Goal: Task Accomplishment & Management: Manage account settings

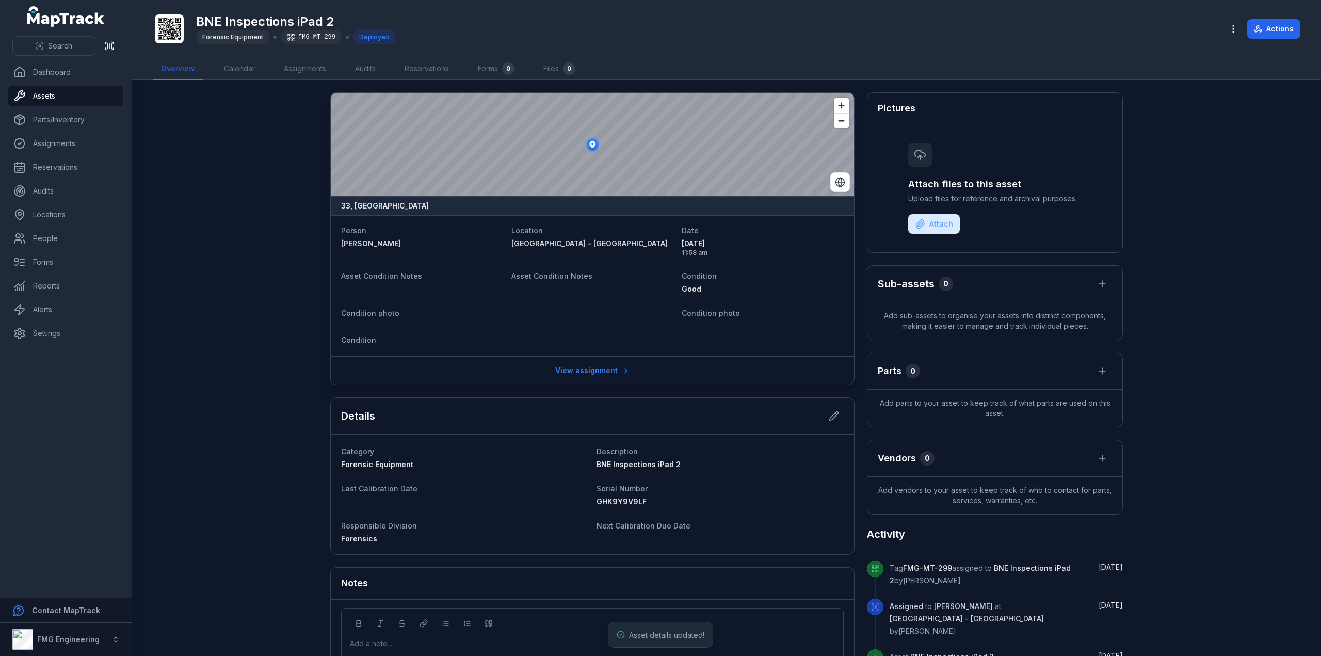
scroll to position [15, 0]
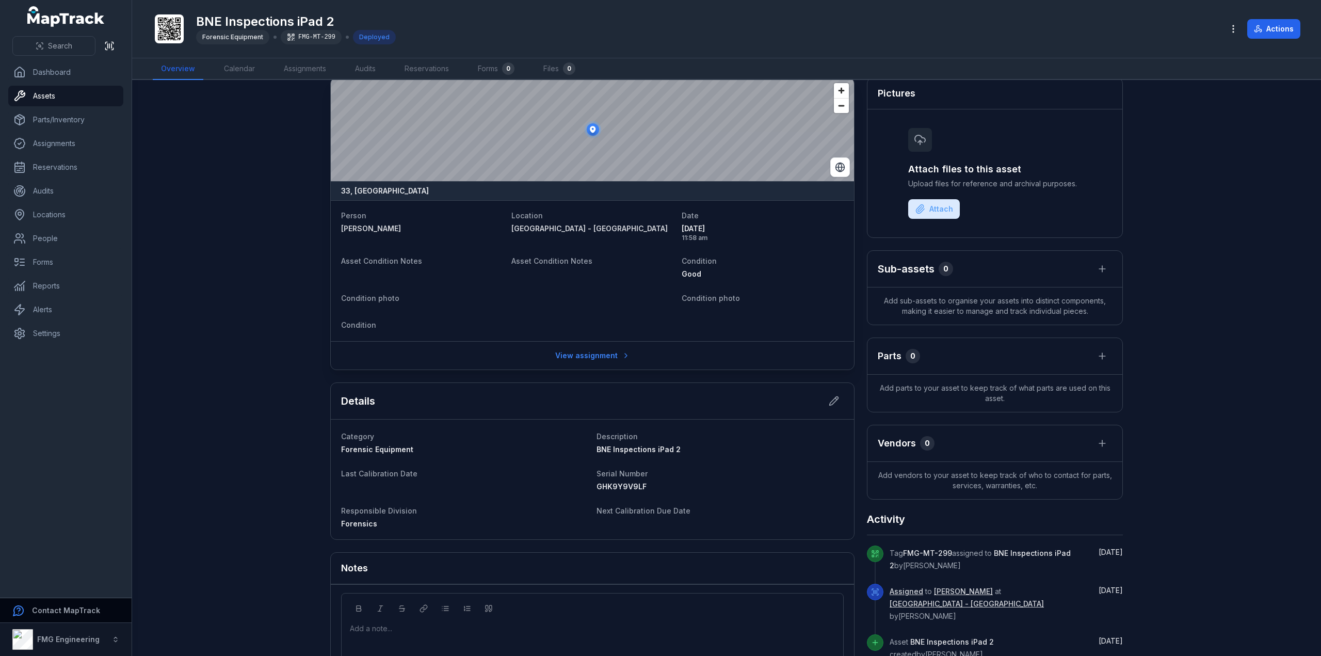
click at [85, 616] on button "Contact MapTrack" at bounding box center [66, 610] width 132 height 25
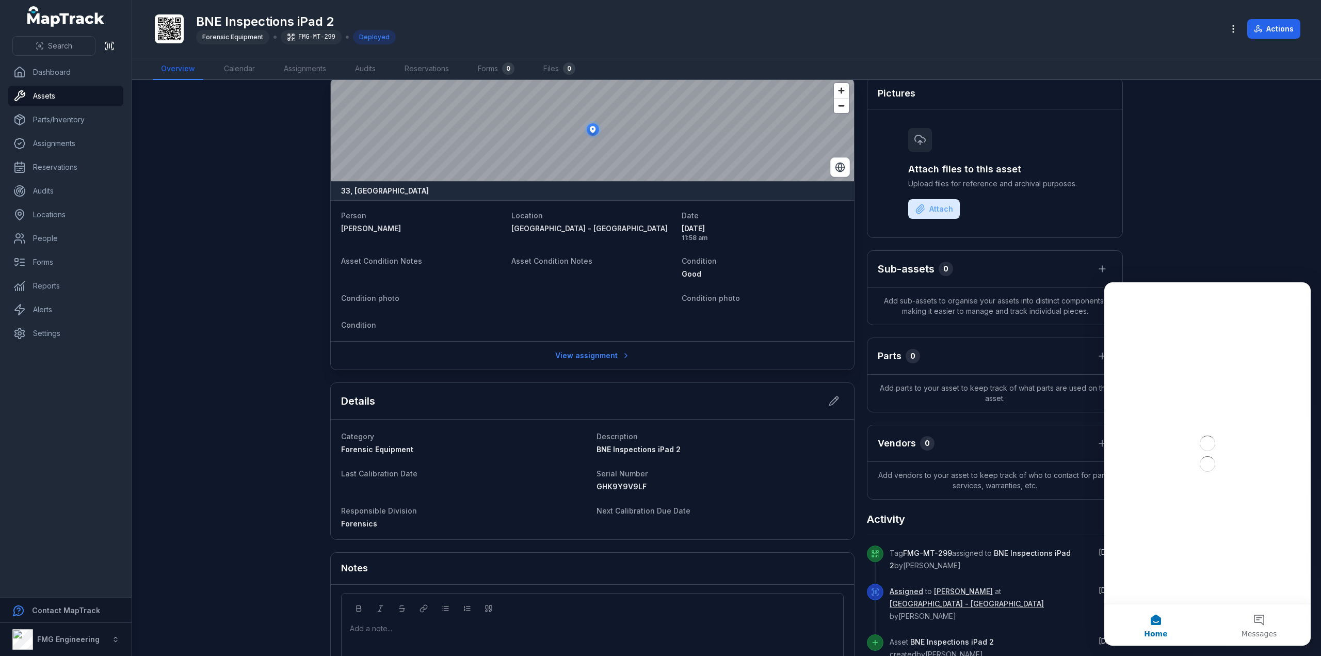
scroll to position [0, 0]
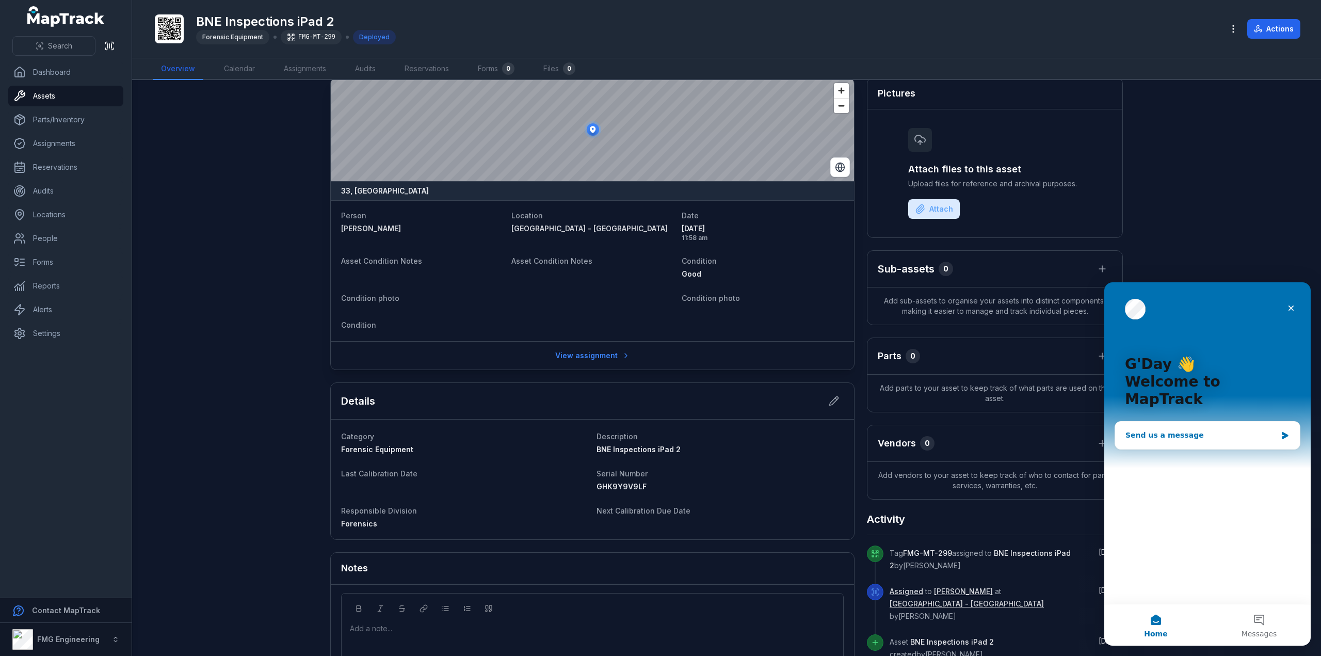
click at [1169, 430] on div "Send us a message" at bounding box center [1200, 435] width 151 height 11
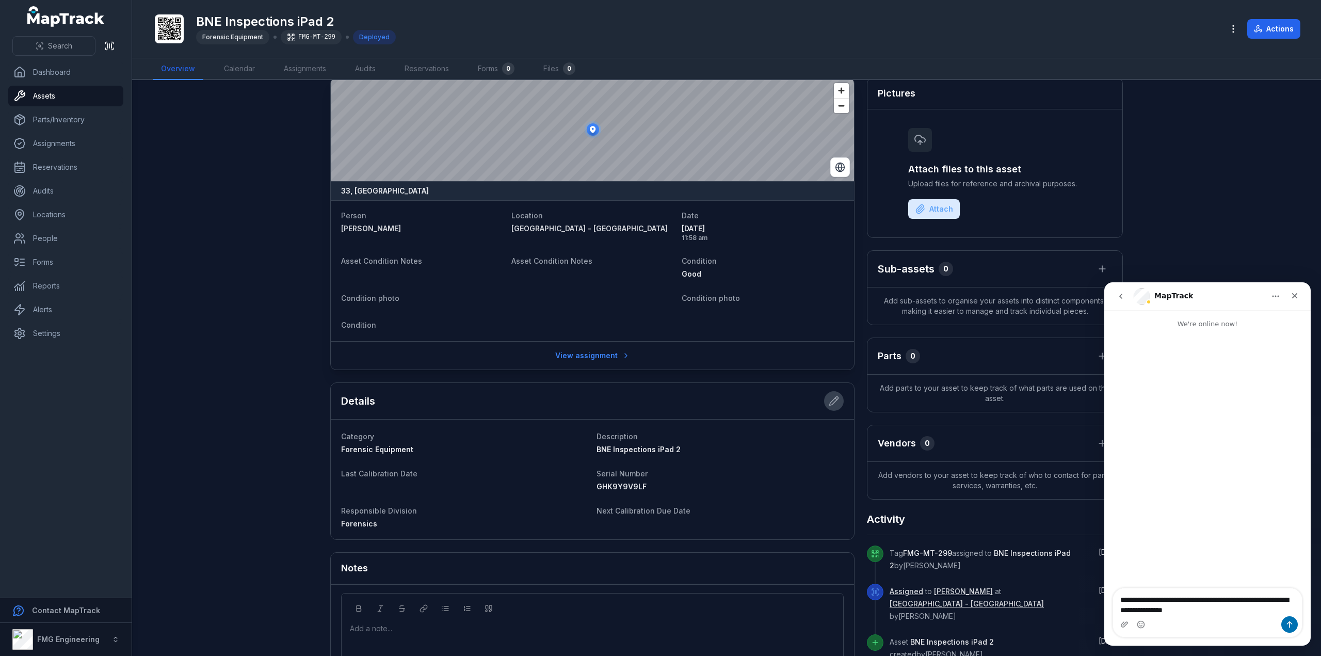
type textarea "**********"
click at [838, 400] on button at bounding box center [834, 401] width 20 height 20
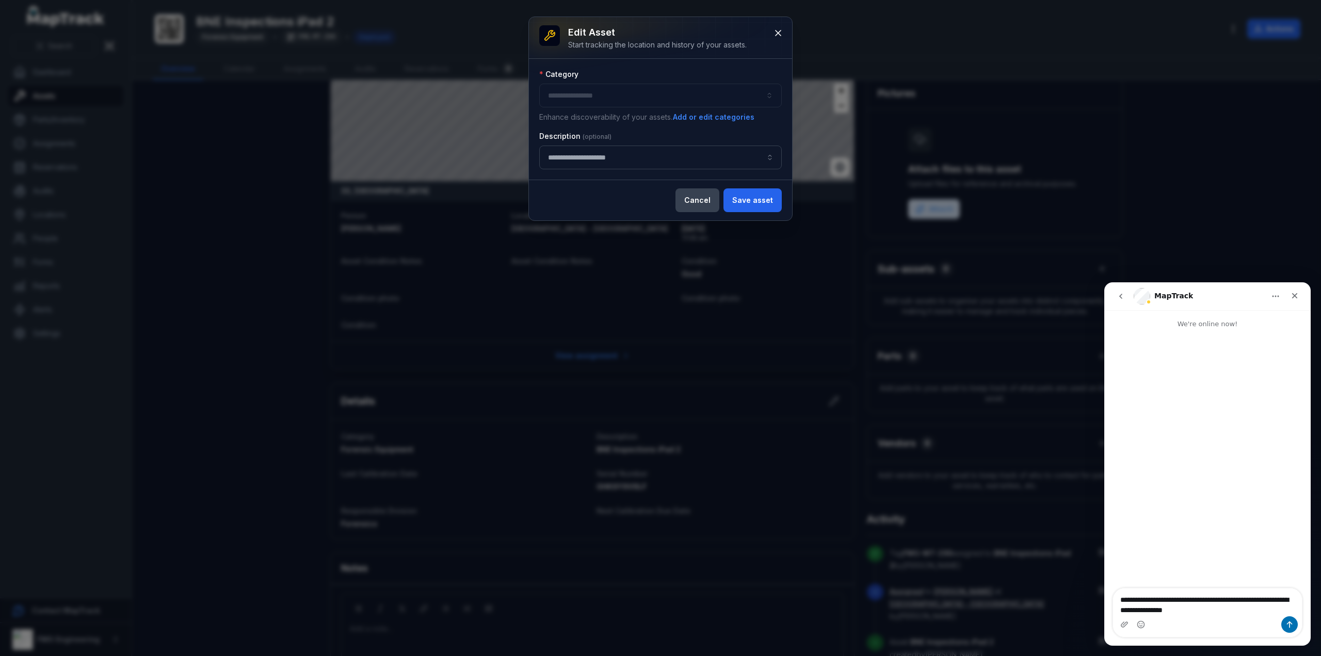
type input "**********"
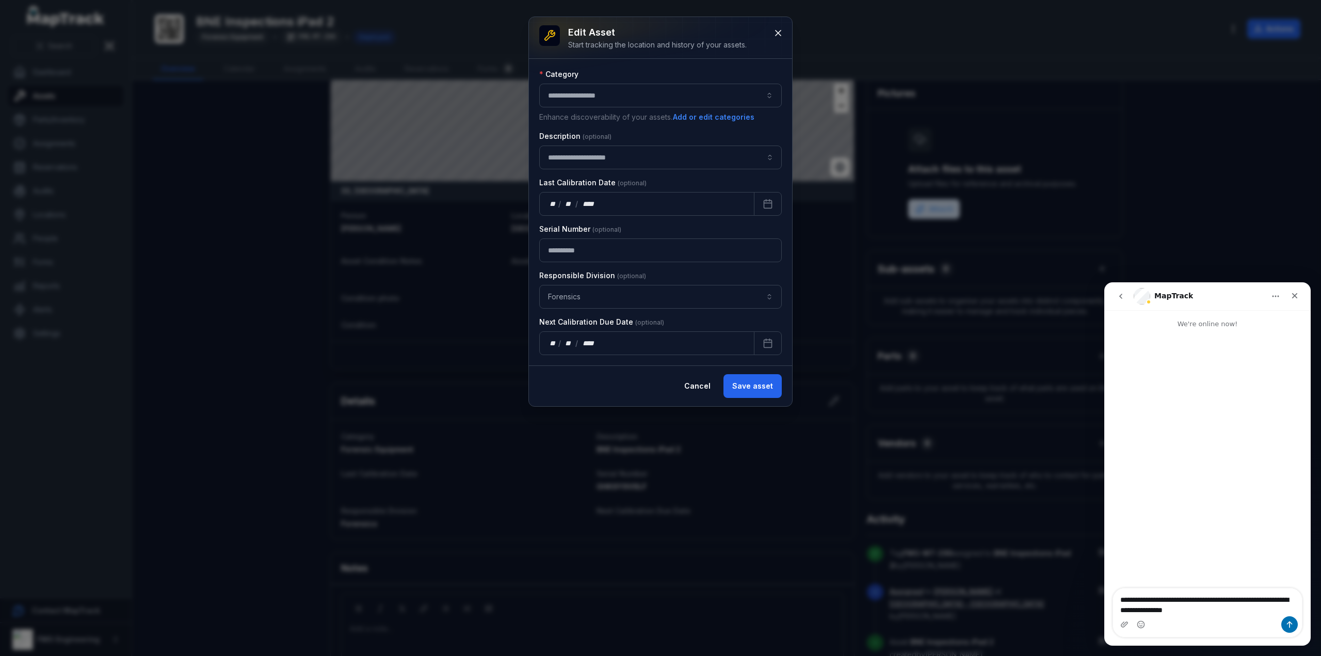
click at [746, 99] on button "**********" at bounding box center [660, 96] width 242 height 24
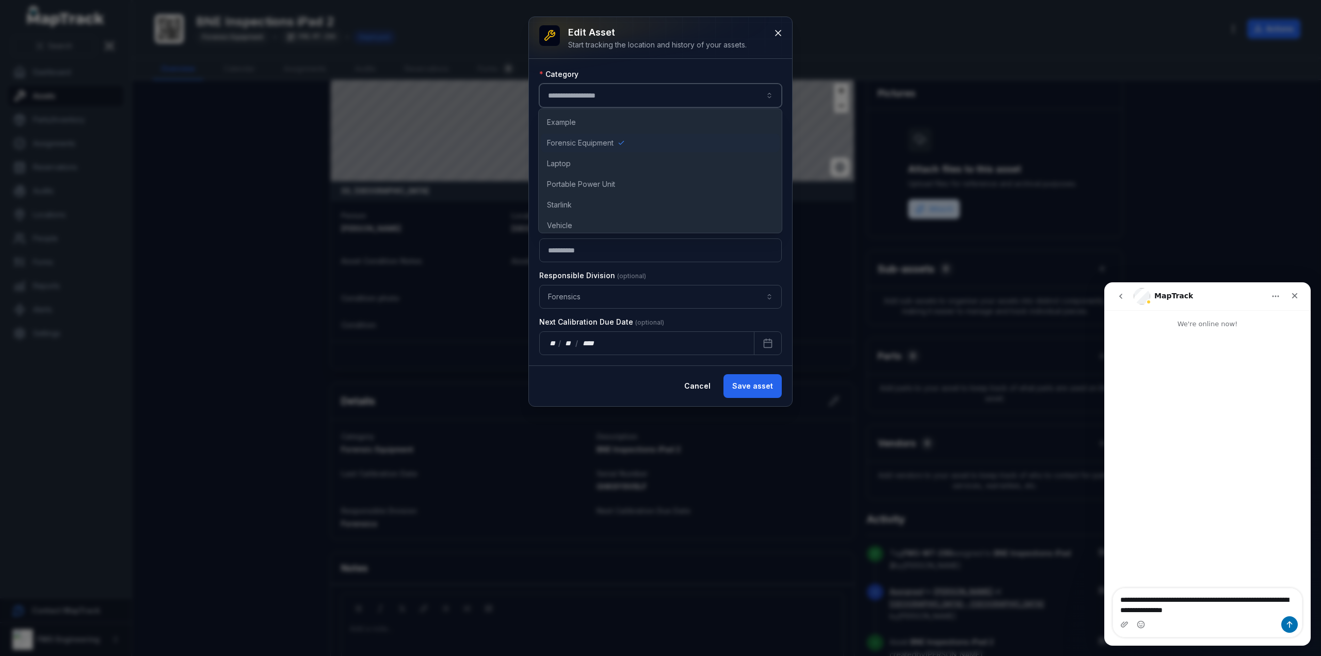
click at [745, 91] on button "**********" at bounding box center [660, 96] width 242 height 24
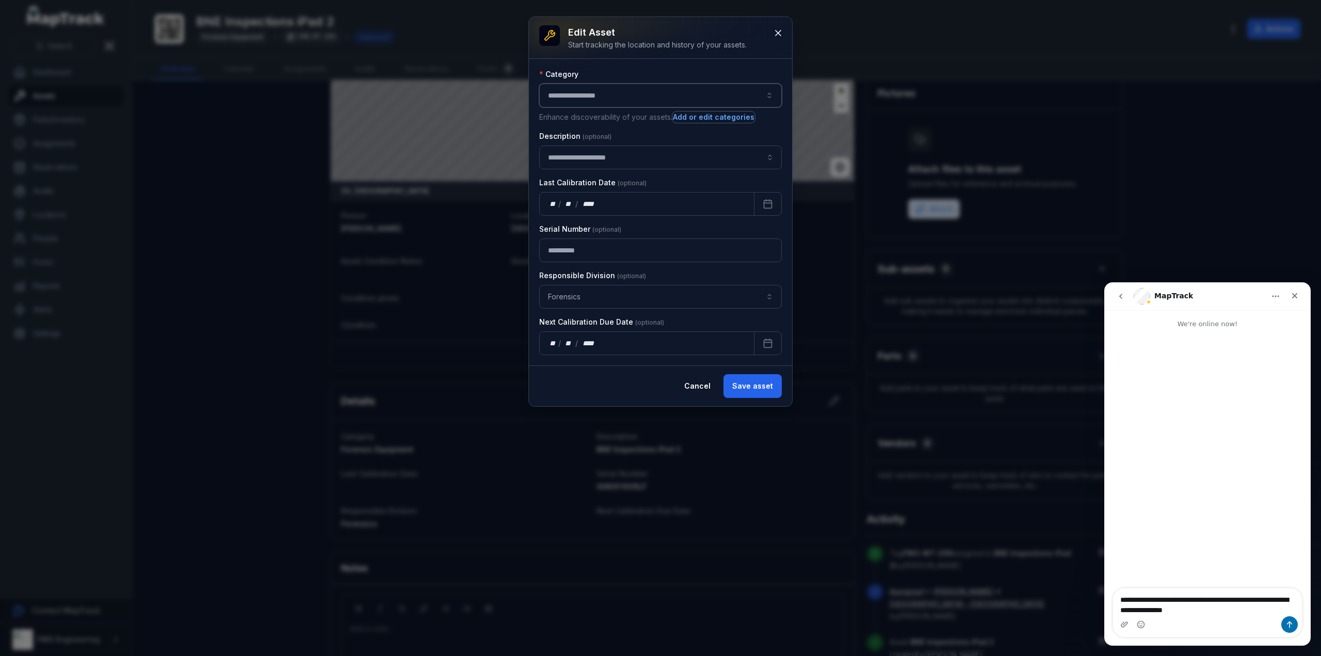
click at [705, 120] on button "Add or edit categories" at bounding box center [713, 116] width 83 height 11
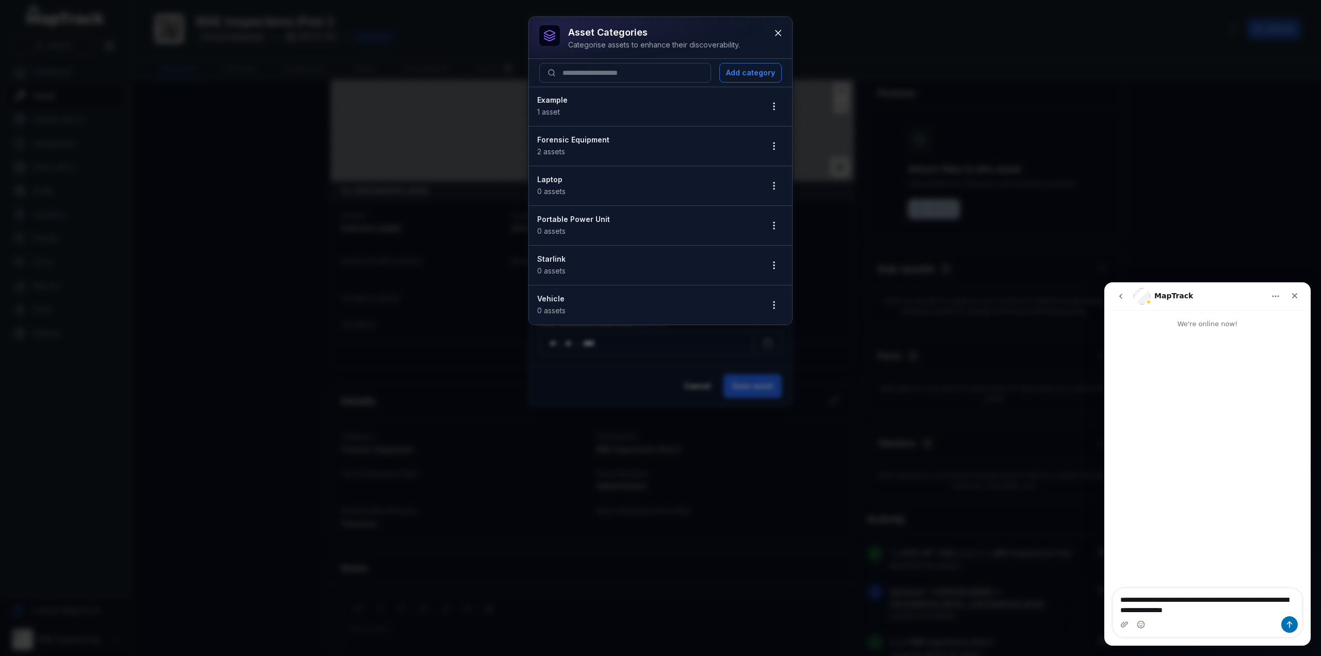
click at [731, 155] on div "Forensic Equipment 2 assets" at bounding box center [645, 146] width 217 height 23
click at [767, 143] on button "button" at bounding box center [774, 146] width 20 height 20
click at [711, 170] on div "Edit" at bounding box center [722, 172] width 115 height 19
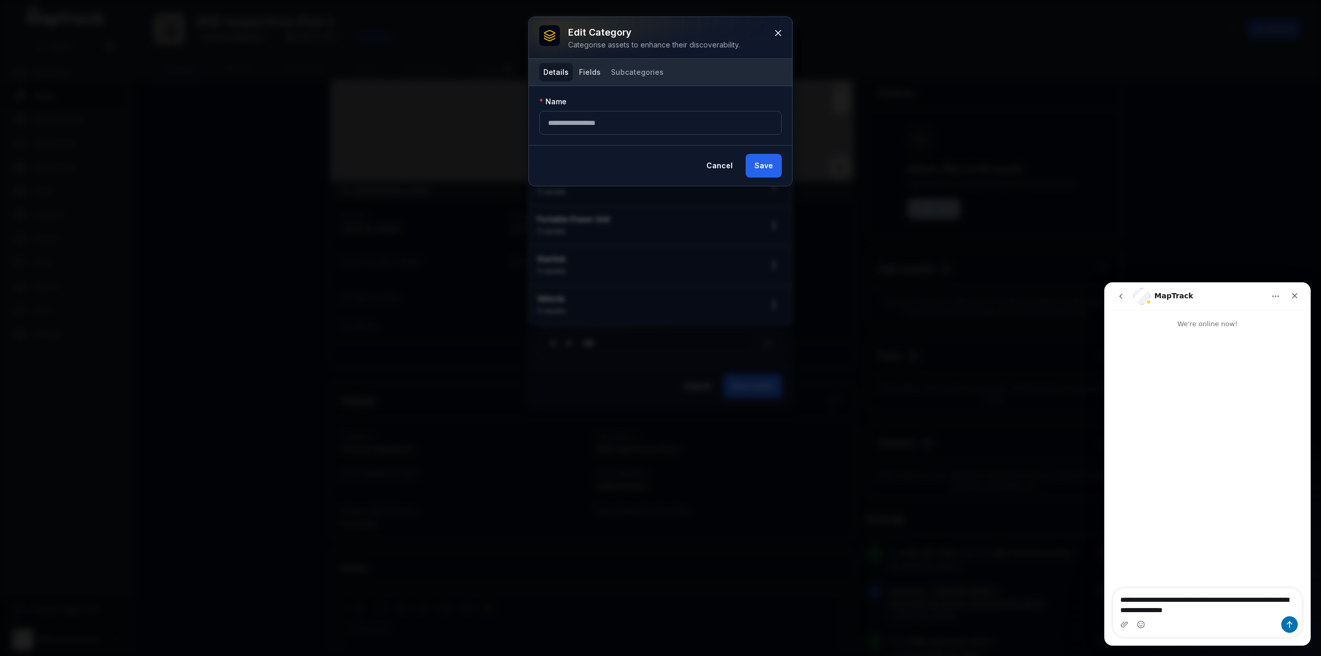
click at [591, 76] on button "Fields" at bounding box center [590, 72] width 30 height 19
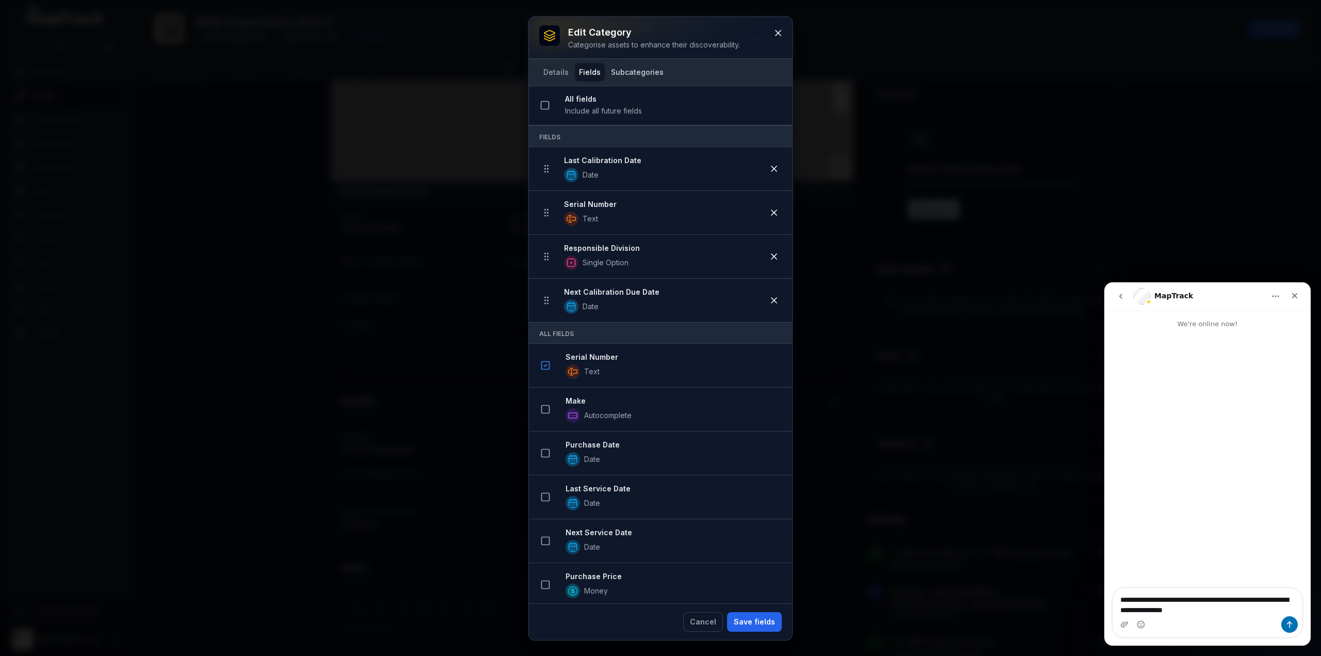
click at [616, 79] on button "Subcategories" at bounding box center [637, 72] width 61 height 19
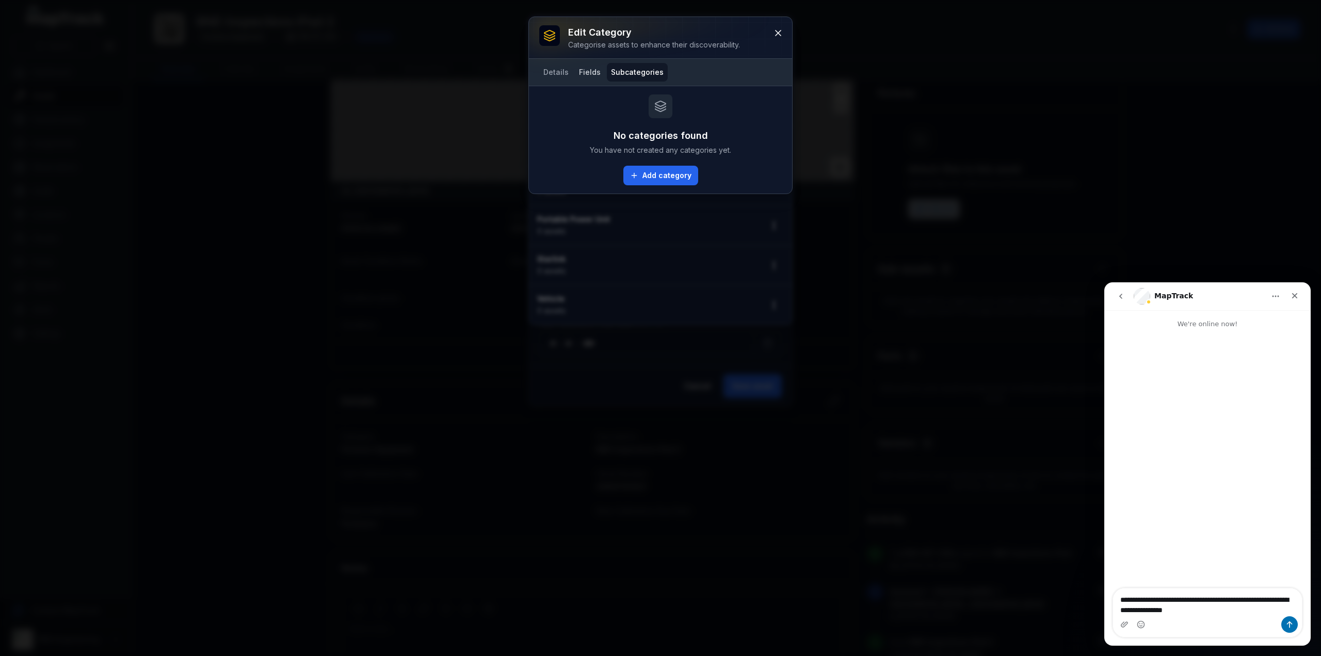
click at [593, 73] on button "Fields" at bounding box center [590, 72] width 30 height 19
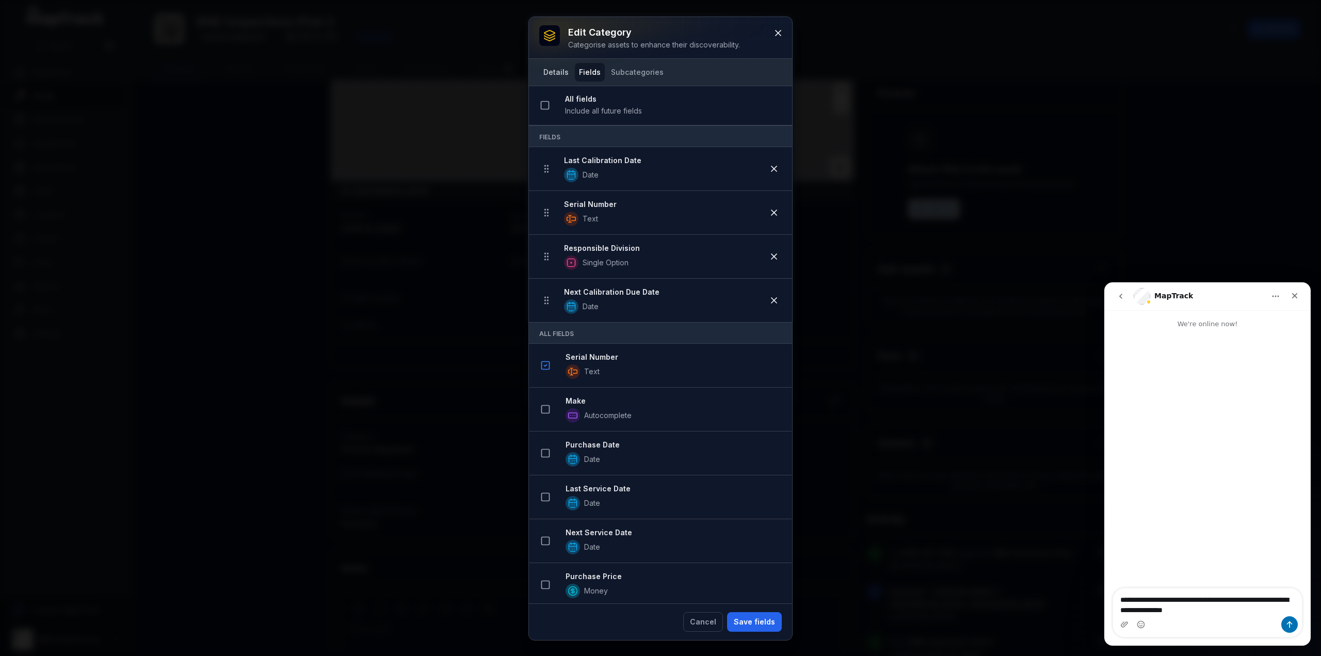
click at [556, 73] on button "Details" at bounding box center [556, 72] width 34 height 19
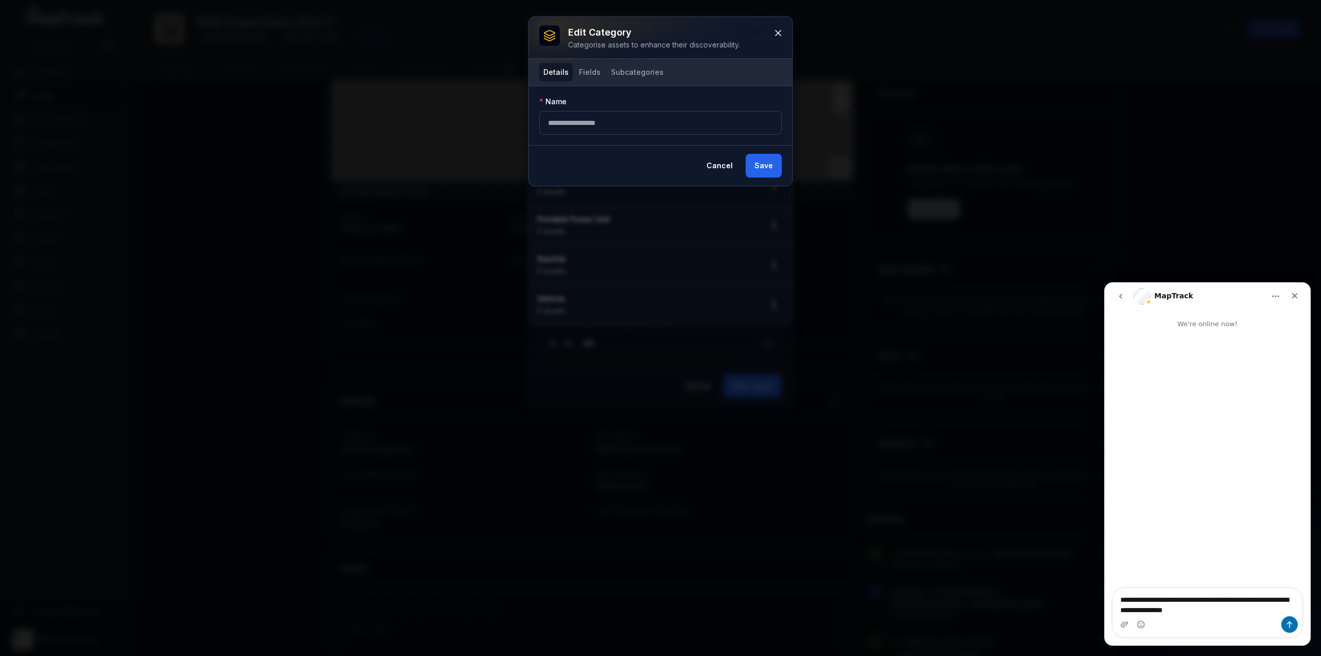
click at [580, 135] on div "**********" at bounding box center [660, 115] width 263 height 59
click at [584, 130] on input "**********" at bounding box center [660, 123] width 242 height 24
click at [591, 75] on button "Fields" at bounding box center [590, 72] width 30 height 19
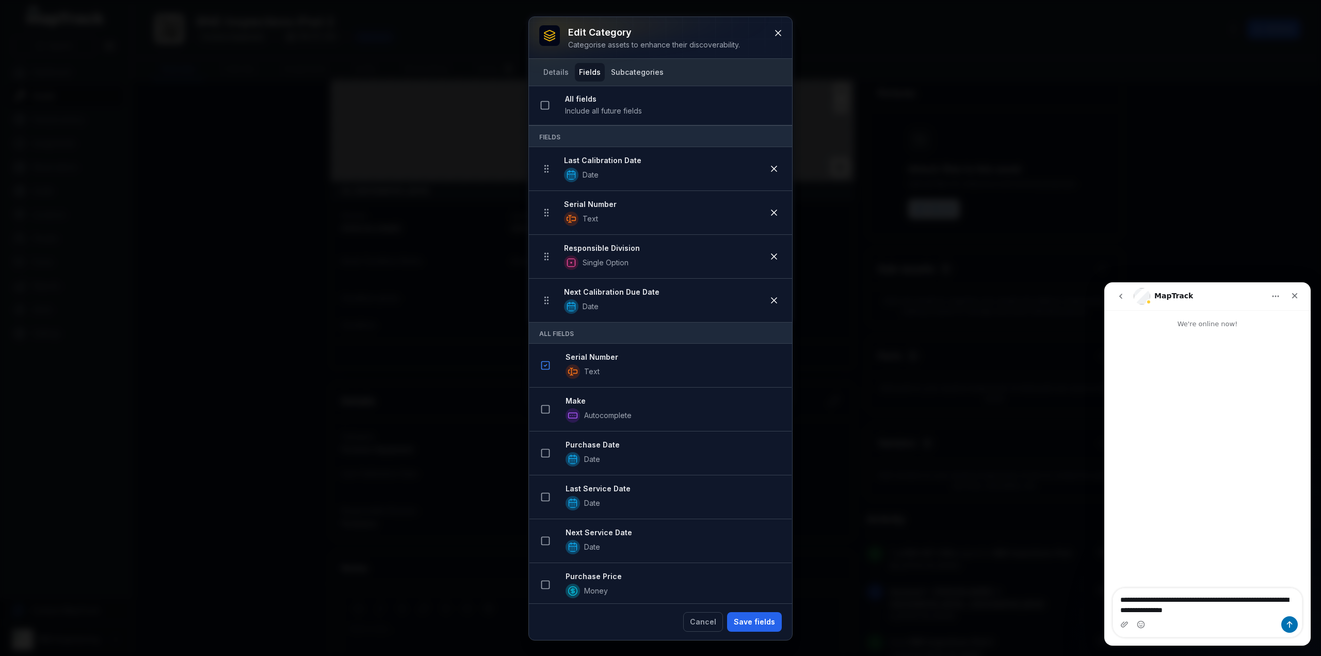
click at [618, 71] on button "Subcategories" at bounding box center [637, 72] width 61 height 19
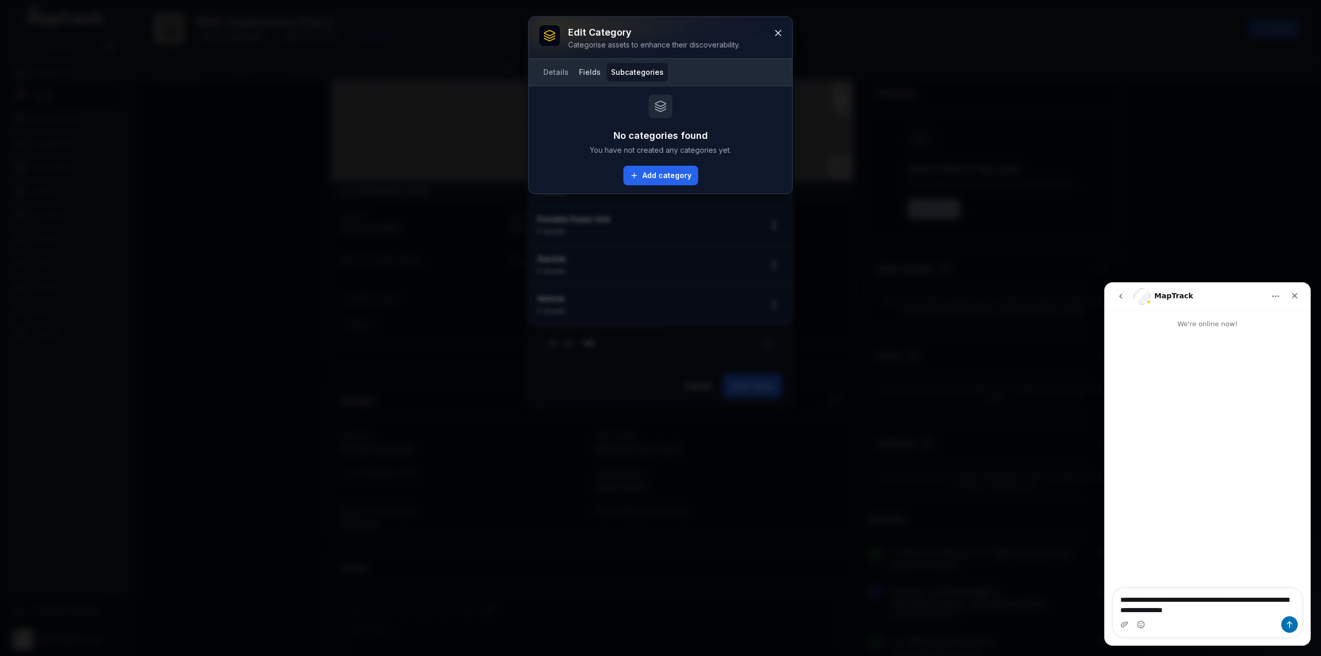
click at [588, 73] on button "Fields" at bounding box center [590, 72] width 30 height 19
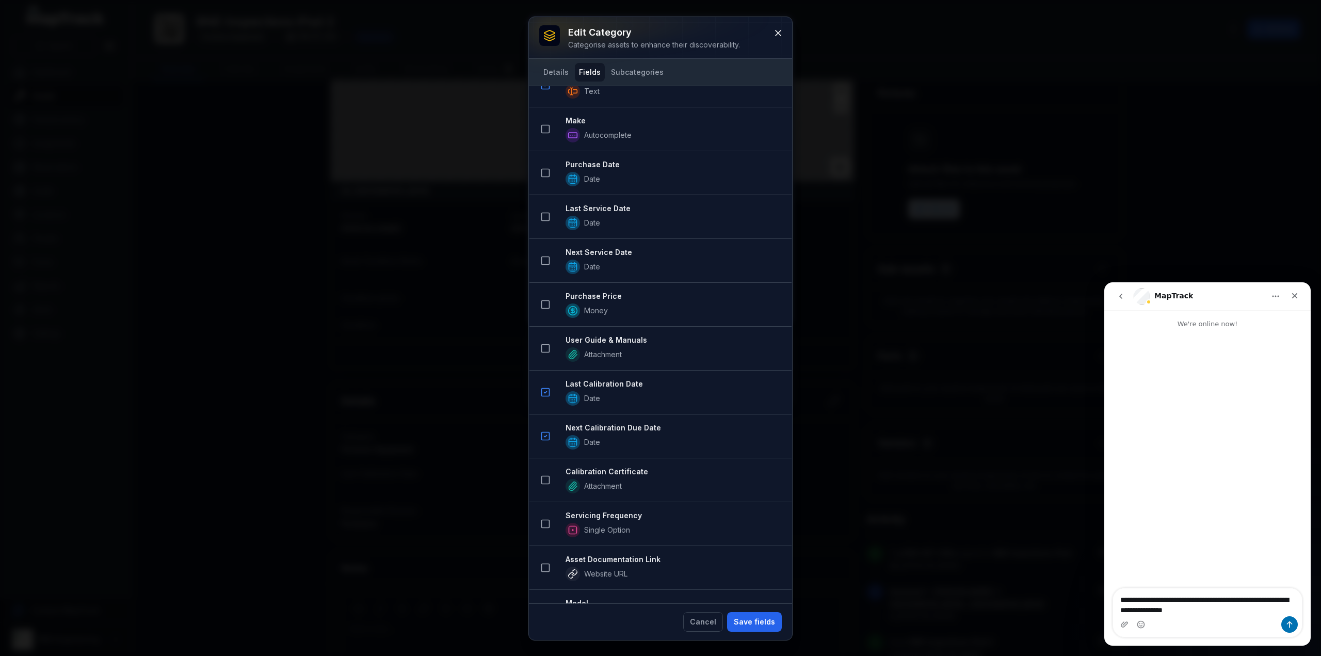
scroll to position [347, 0]
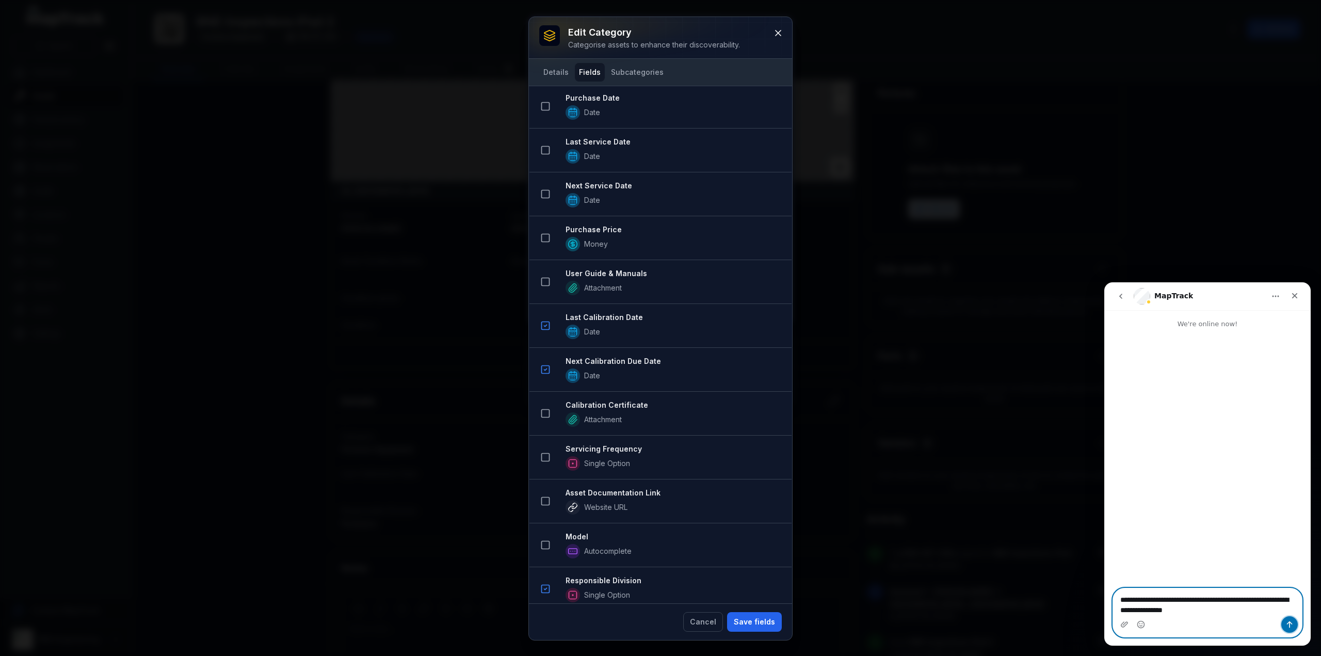
click at [1284, 620] on button "Send a message…" at bounding box center [1289, 624] width 17 height 17
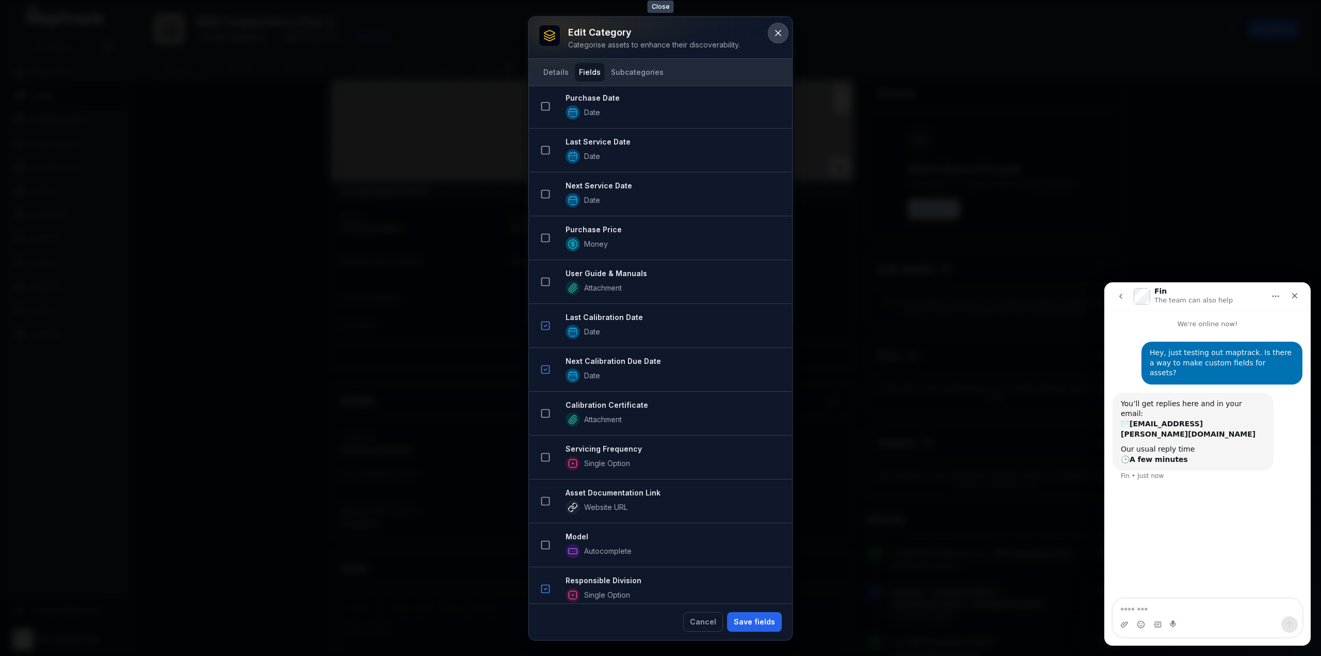
click at [783, 31] on icon at bounding box center [778, 33] width 10 height 10
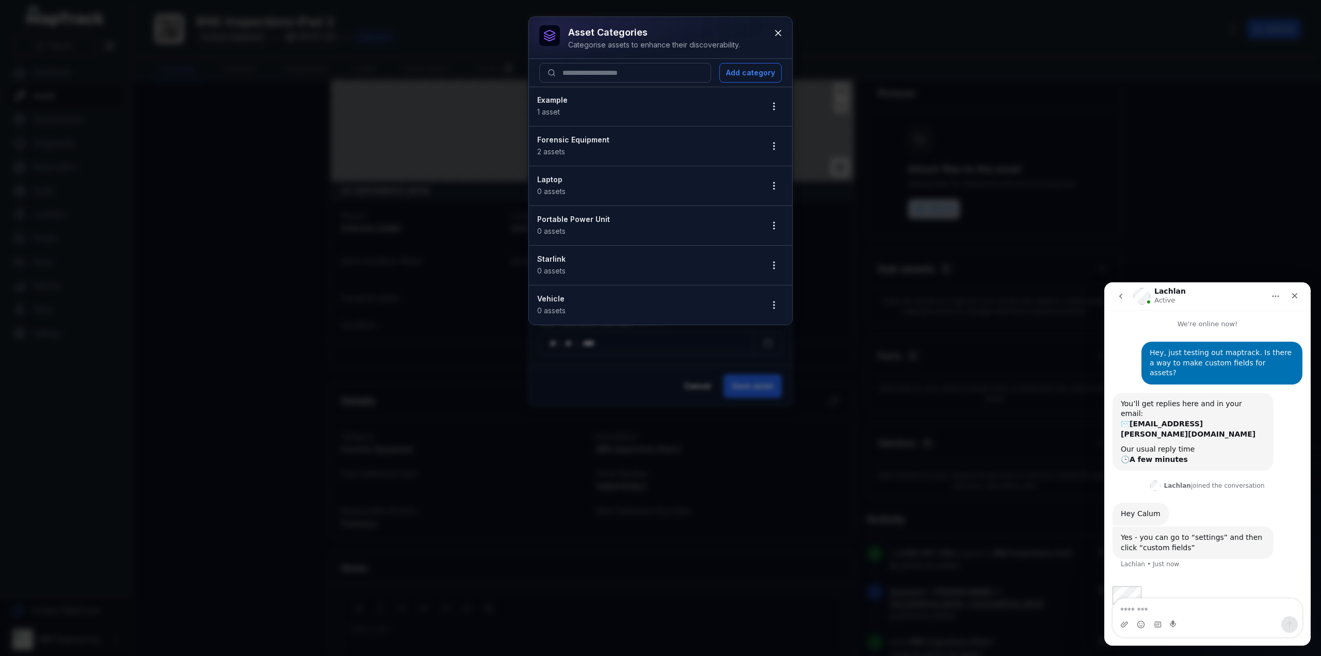
scroll to position [1, 0]
click at [780, 36] on icon at bounding box center [778, 33] width 10 height 10
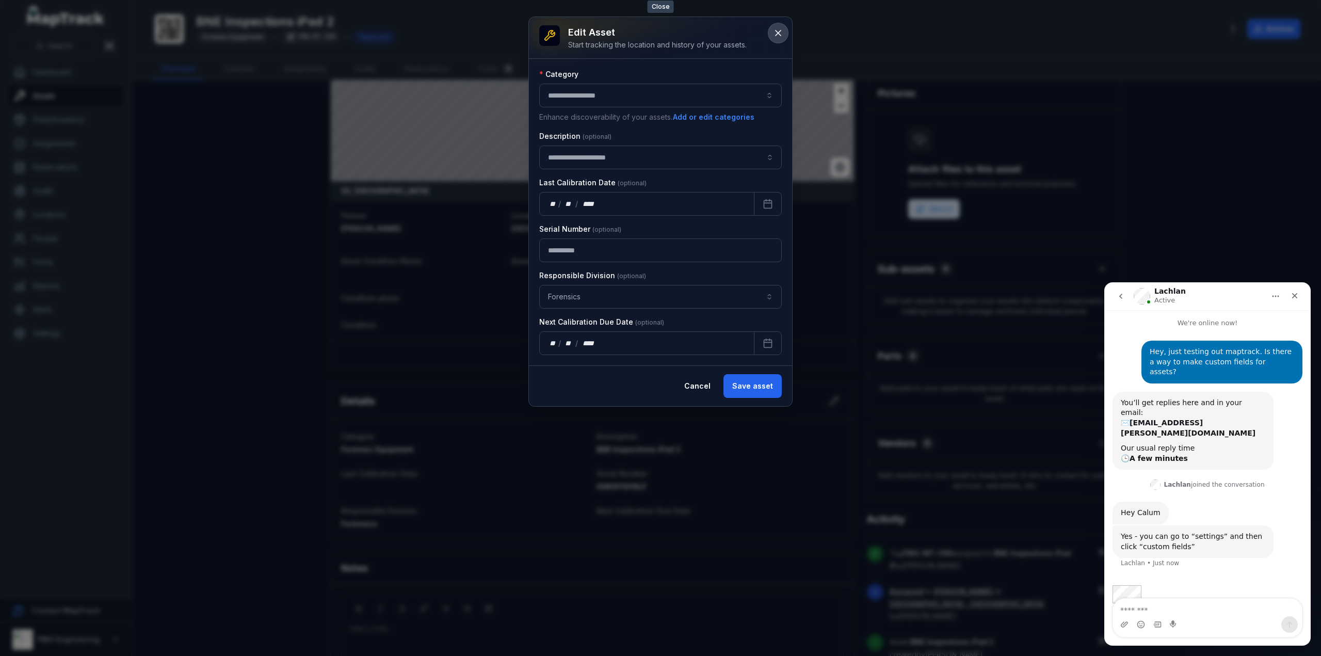
click at [783, 36] on icon at bounding box center [778, 33] width 10 height 10
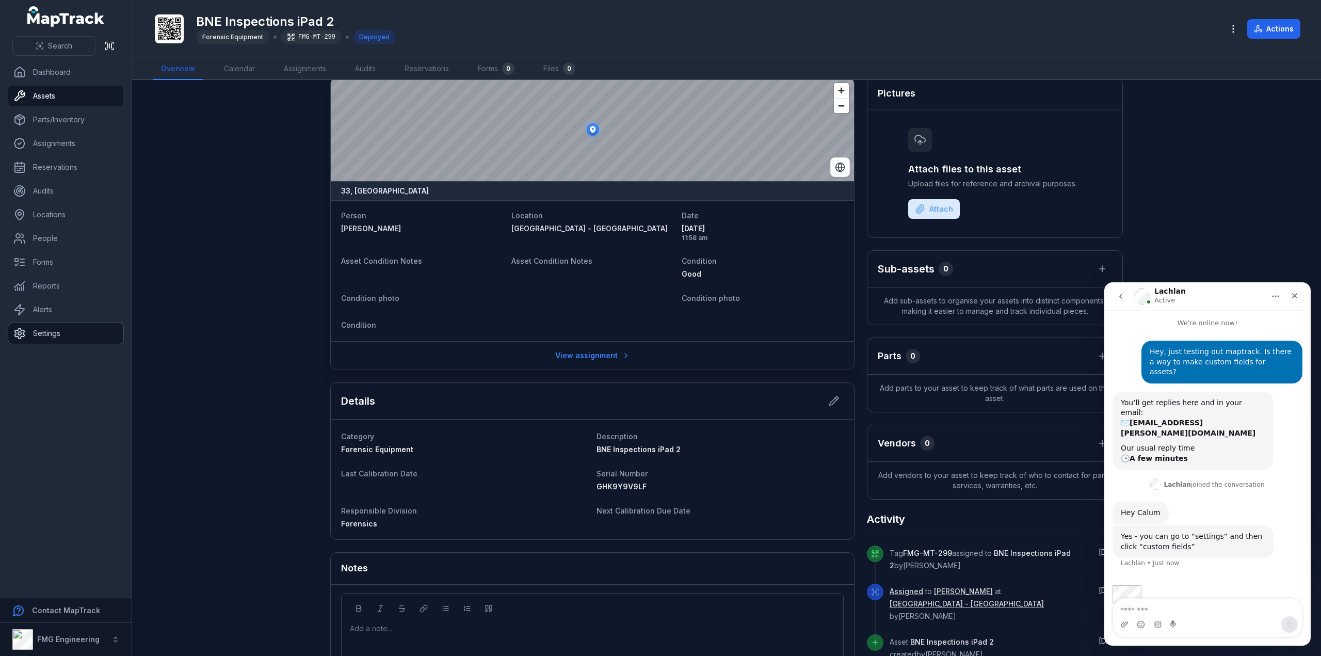
click at [37, 339] on link "Settings" at bounding box center [65, 333] width 115 height 21
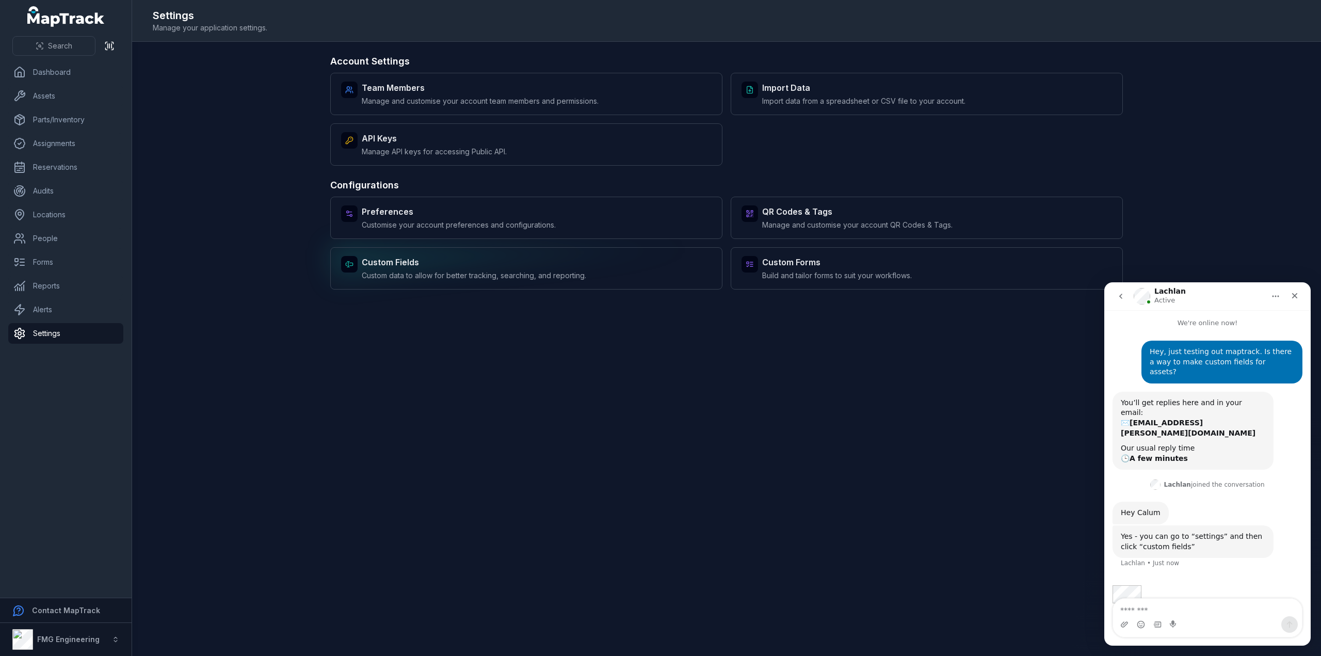
click at [543, 256] on strong "Custom Fields" at bounding box center [474, 262] width 224 height 12
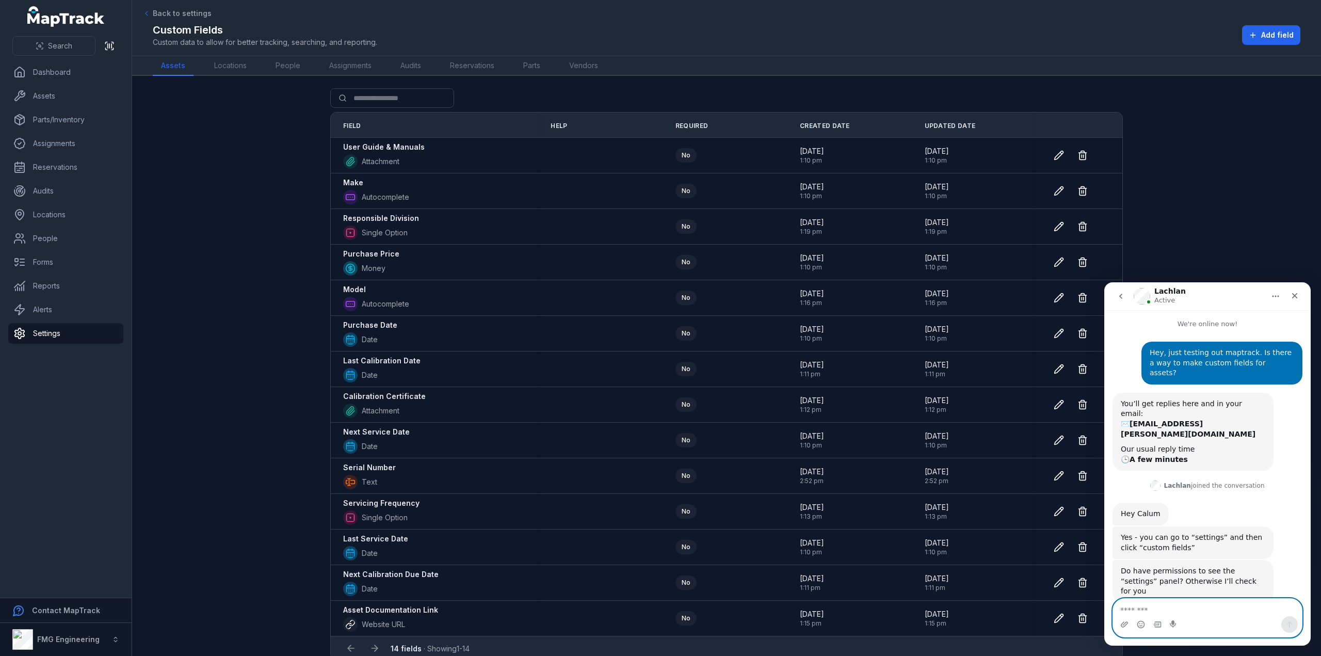
click at [1127, 609] on textarea "Message…" at bounding box center [1207, 608] width 189 height 18
type textarea "**********"
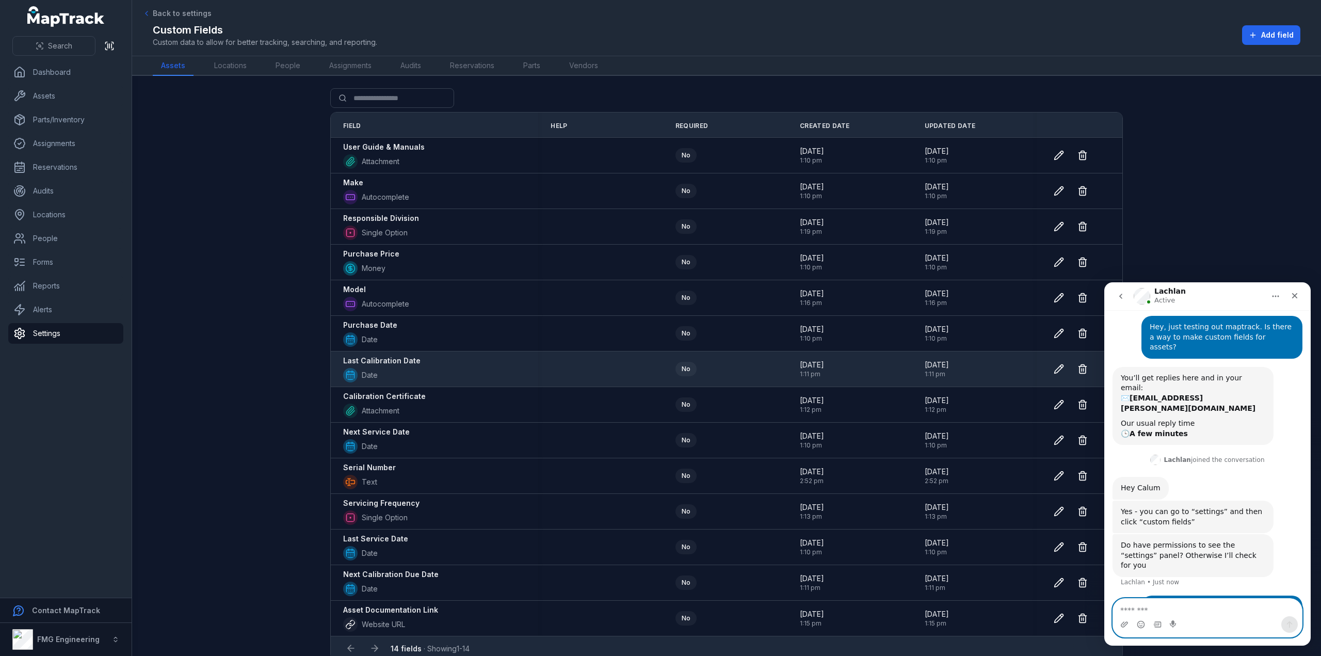
scroll to position [13, 0]
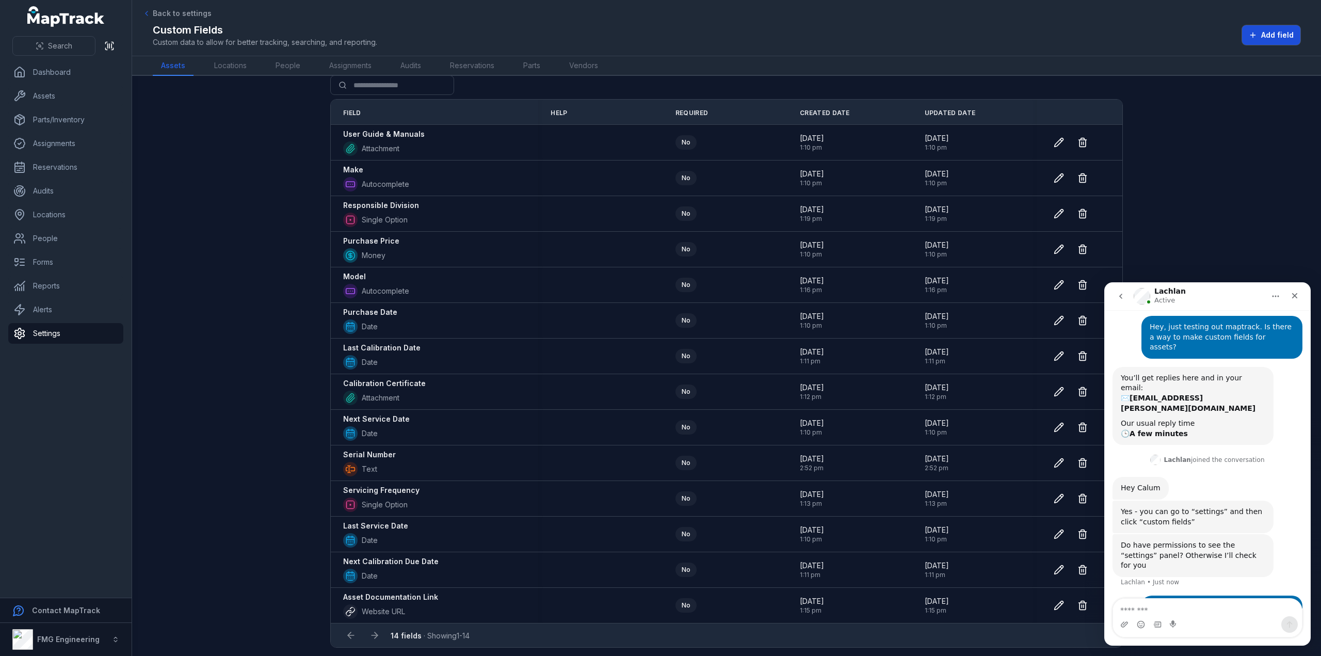
click at [1279, 42] on button "Add field" at bounding box center [1271, 35] width 58 height 20
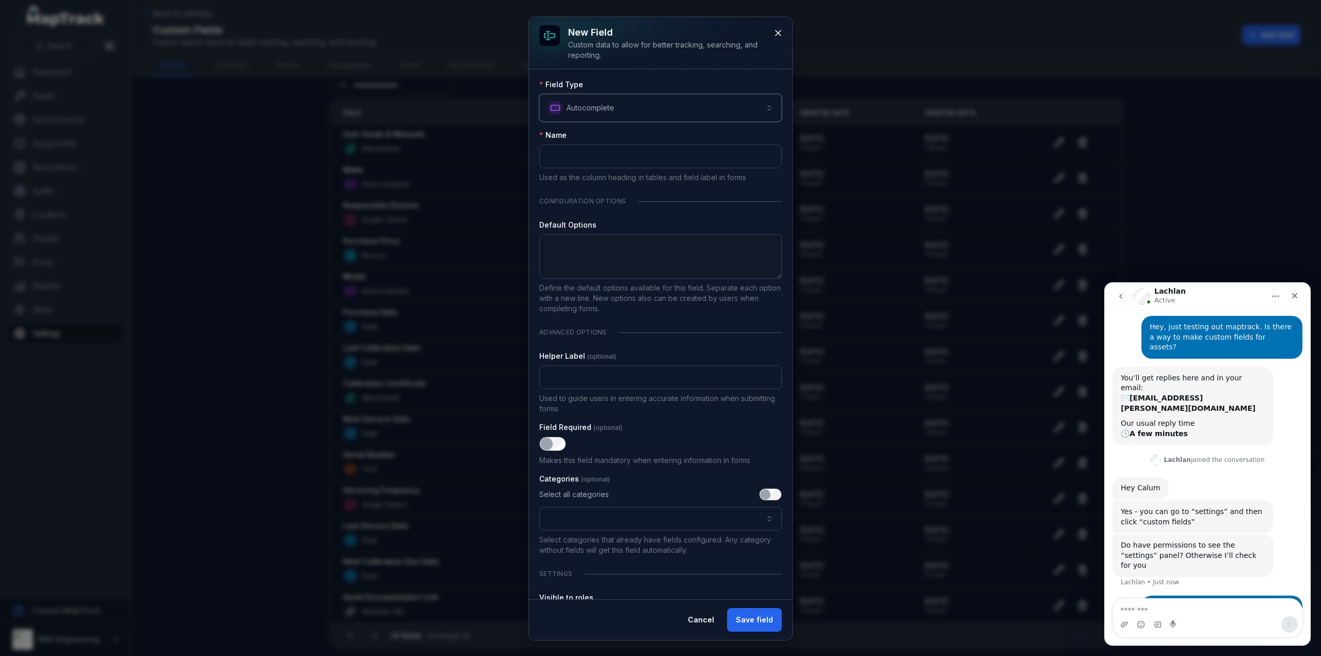
click at [592, 98] on button "**********" at bounding box center [660, 108] width 242 height 28
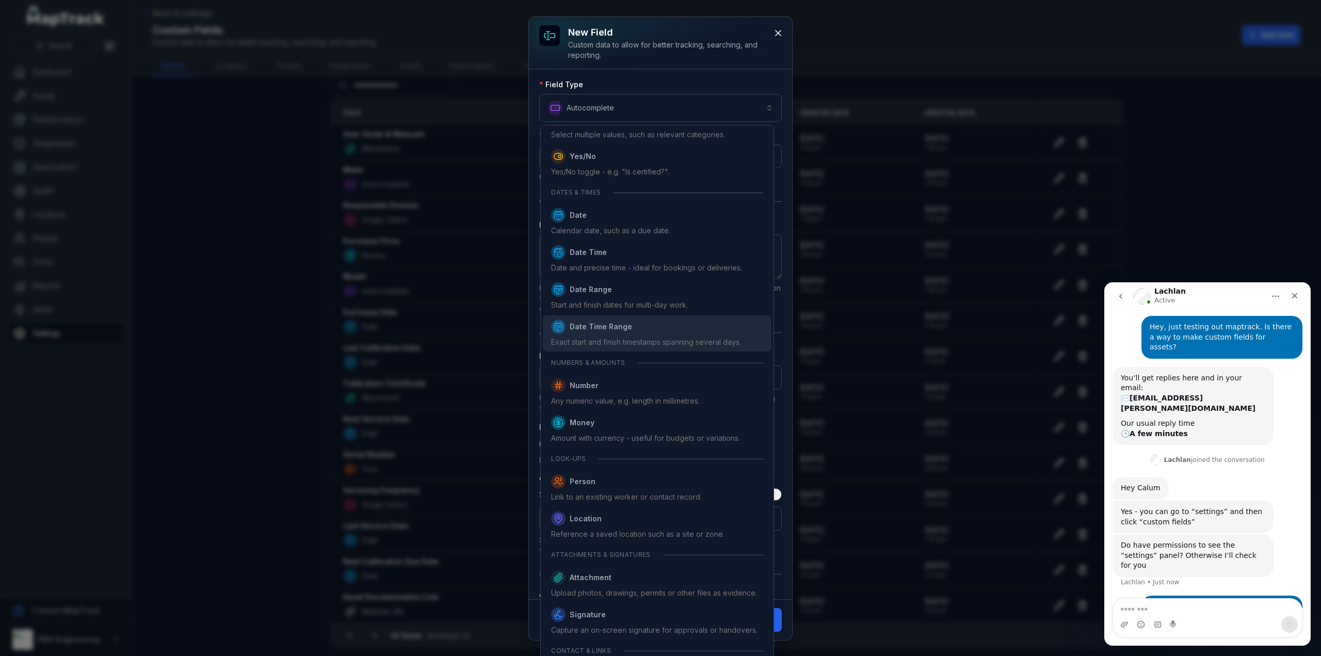
scroll to position [227, 0]
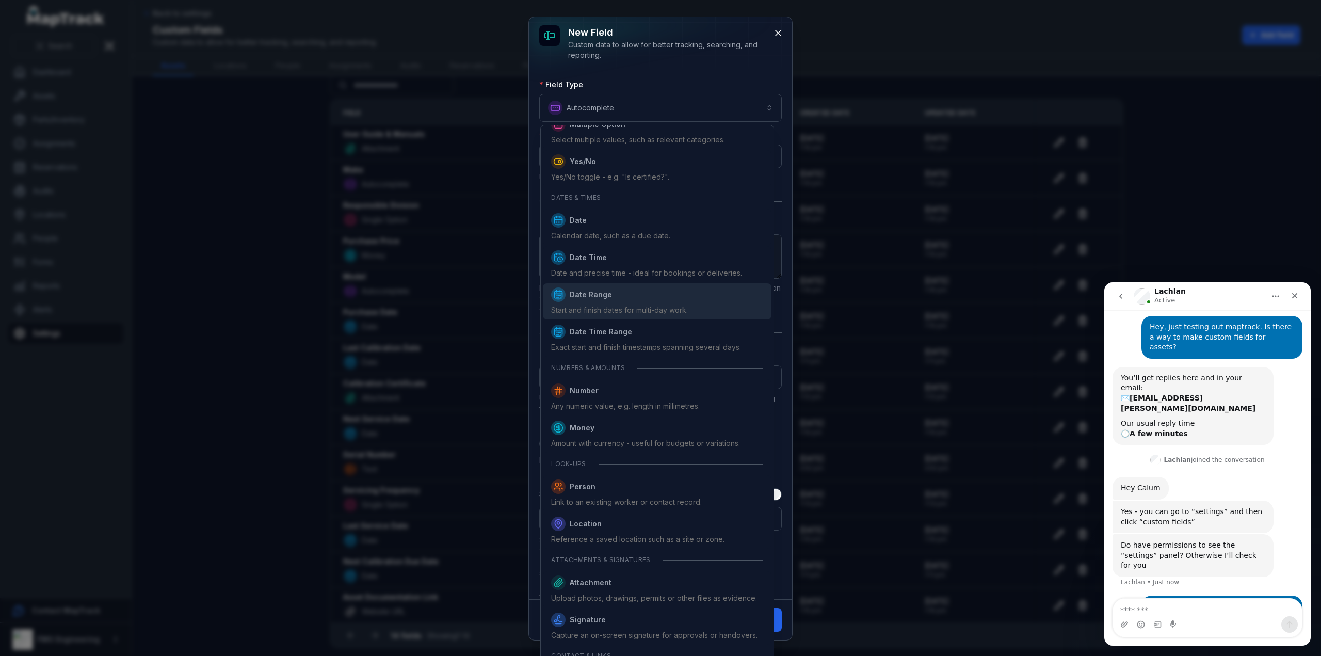
click at [628, 299] on span "Date Range" at bounding box center [619, 294] width 137 height 14
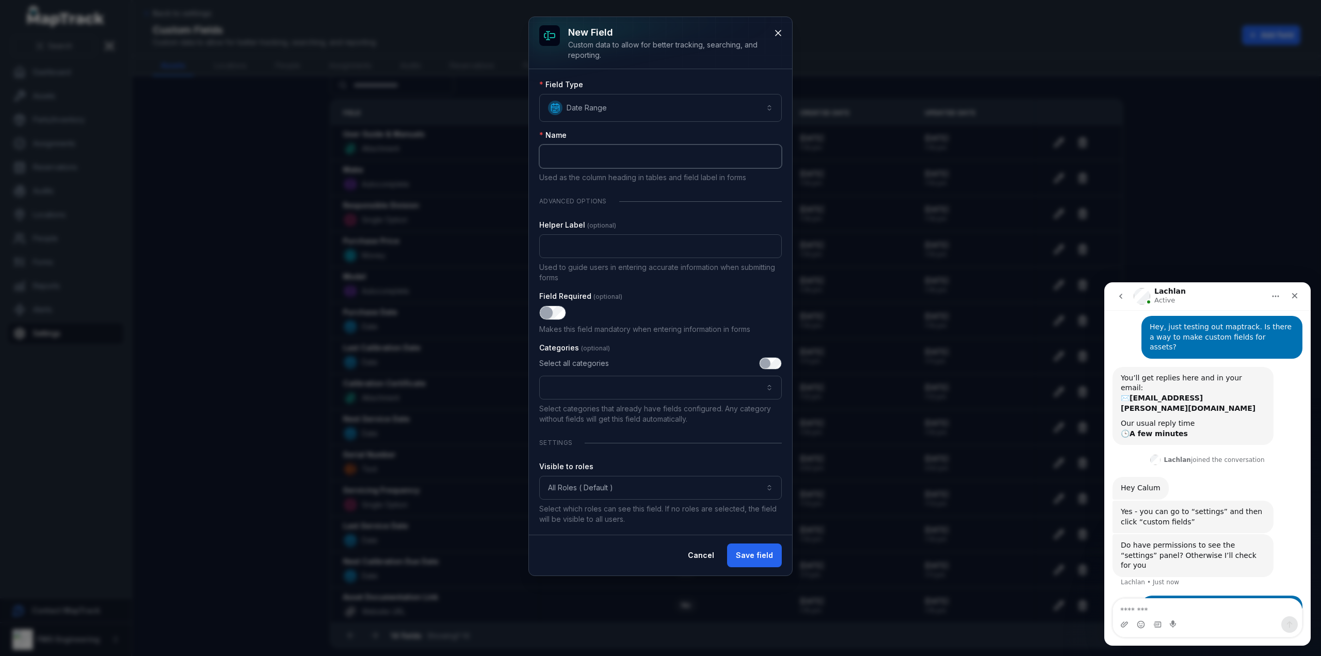
click at [601, 151] on input ":r85:-form-item-label" at bounding box center [660, 156] width 242 height 24
type input "**********"
click at [667, 216] on div "**********" at bounding box center [660, 301] width 242 height 445
click at [1290, 292] on icon "Close" at bounding box center [1294, 296] width 8 height 8
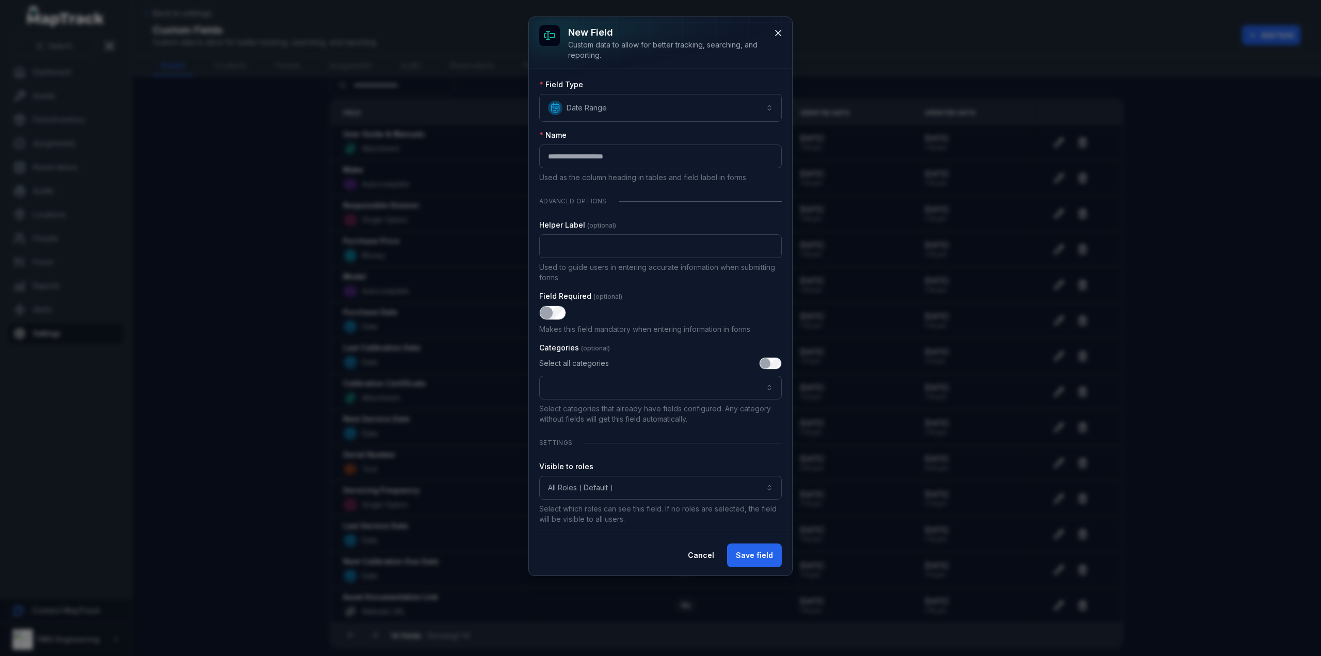
scroll to position [26, 0]
click at [653, 378] on button ":r8d:-form-item-label" at bounding box center [660, 388] width 242 height 24
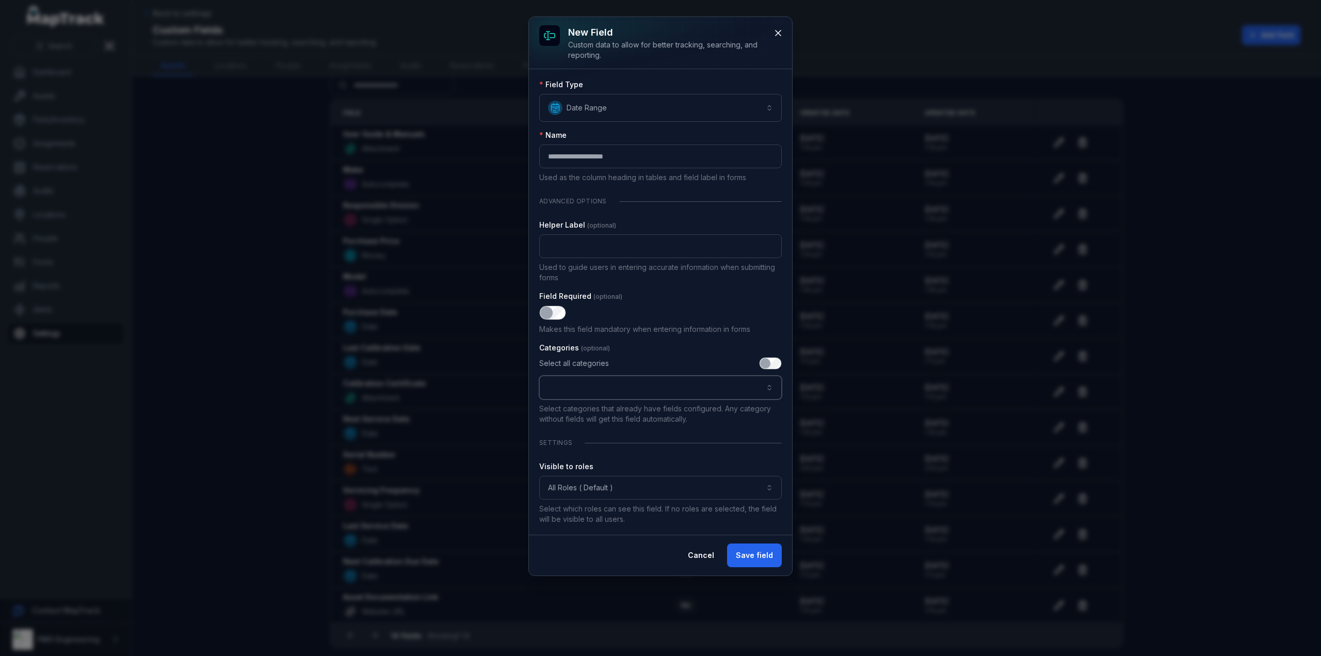
click at [666, 385] on button ":r8d:-form-item-label" at bounding box center [660, 388] width 242 height 24
click at [670, 479] on button "All Roles ( Default )" at bounding box center [660, 488] width 242 height 24
click at [763, 544] on button "Save field" at bounding box center [754, 555] width 55 height 24
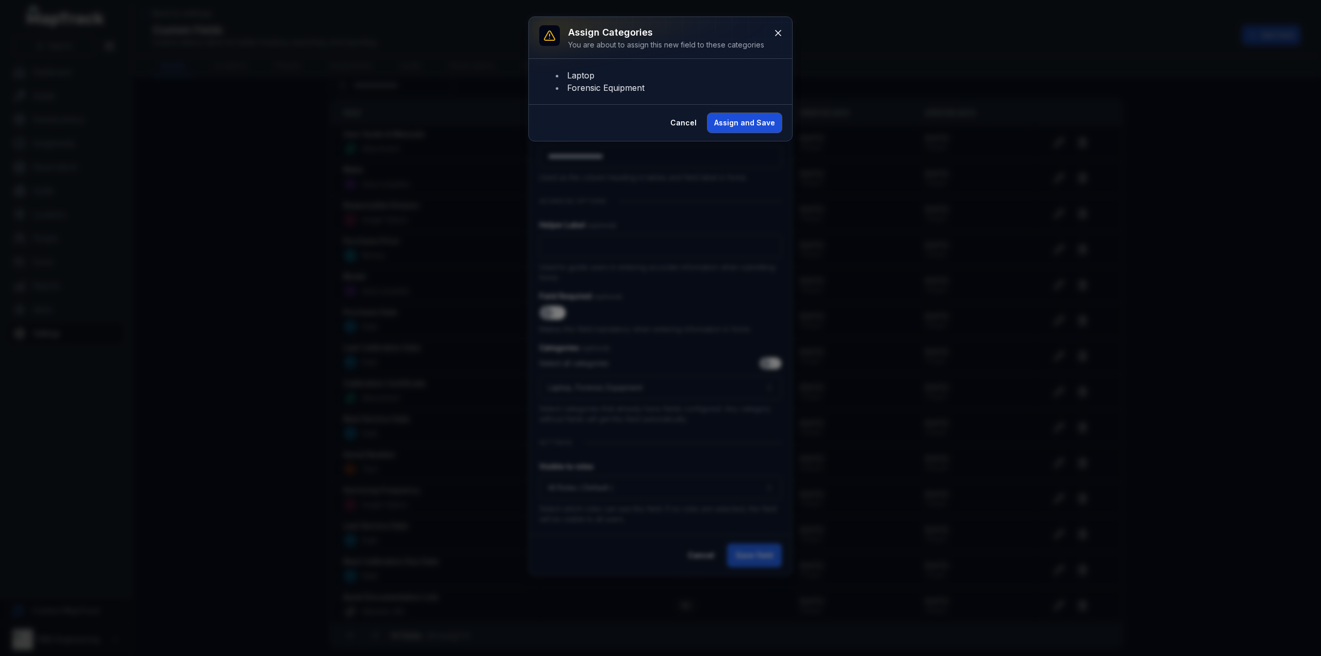
click at [746, 122] on button "Assign and Save" at bounding box center [744, 123] width 74 height 20
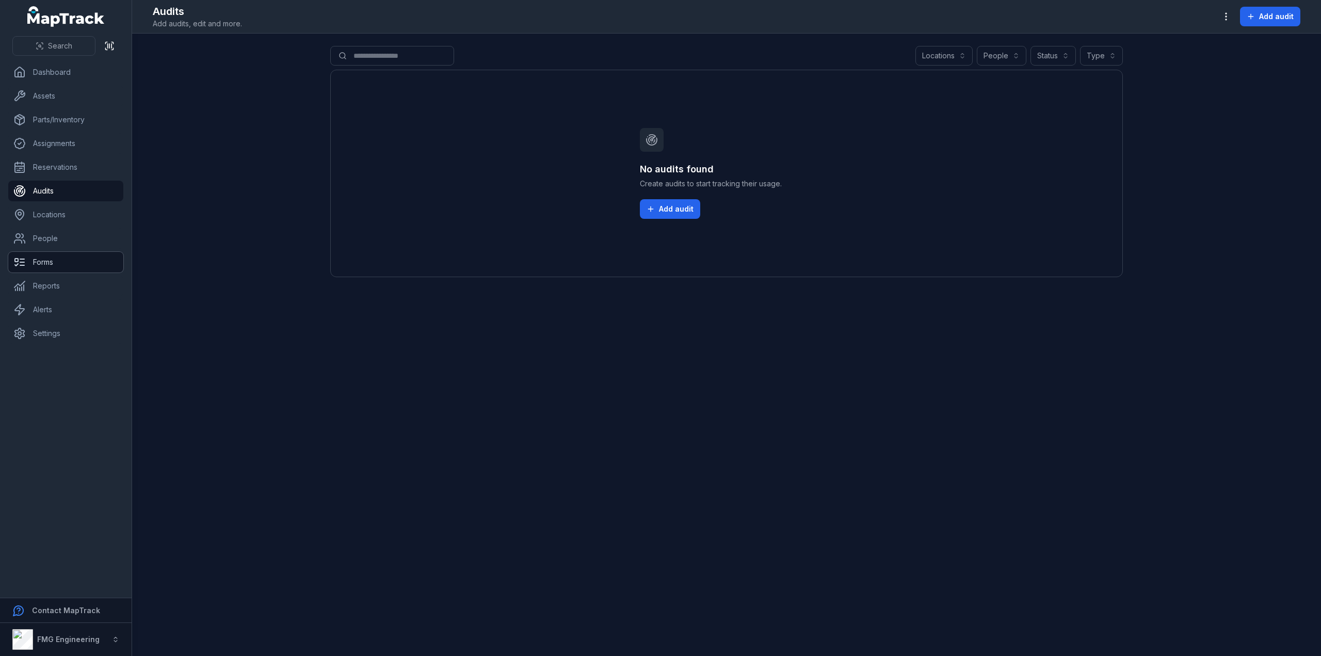
click at [56, 257] on link "Forms" at bounding box center [65, 262] width 115 height 21
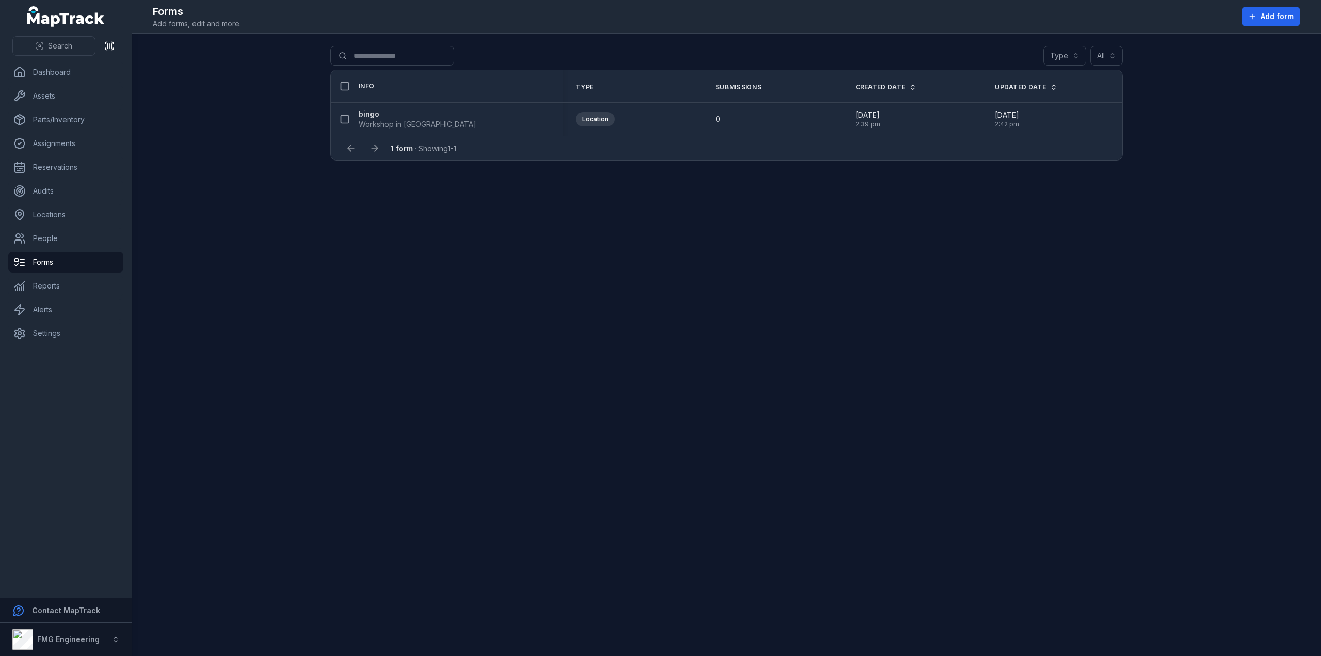
click at [367, 117] on strong "bingo" at bounding box center [418, 114] width 118 height 10
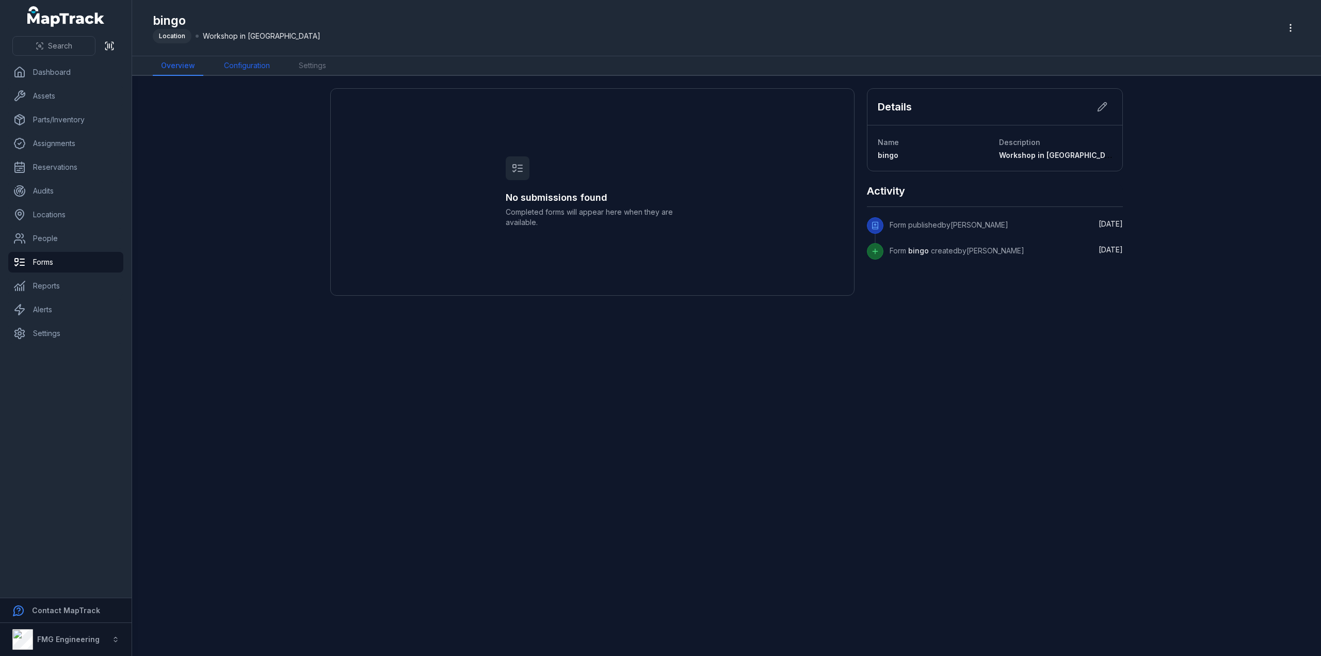
click at [259, 66] on link "Configuration" at bounding box center [247, 66] width 62 height 20
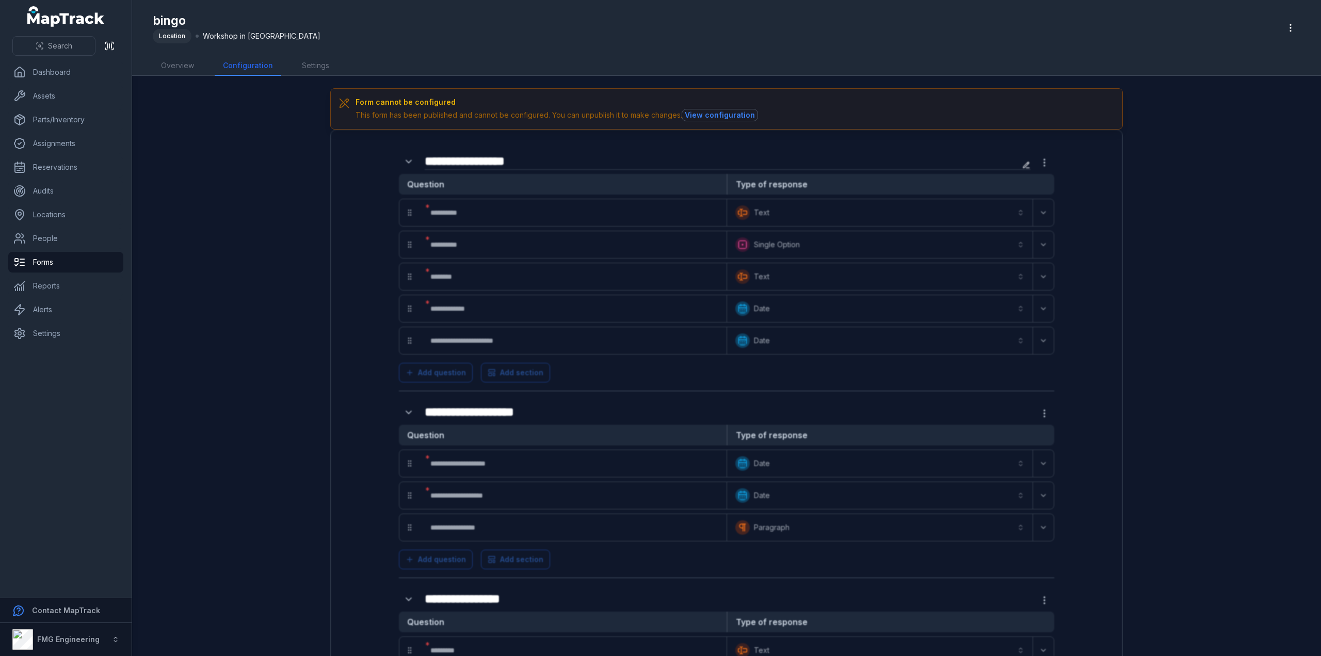
click at [720, 115] on button "View configuration" at bounding box center [719, 114] width 75 height 11
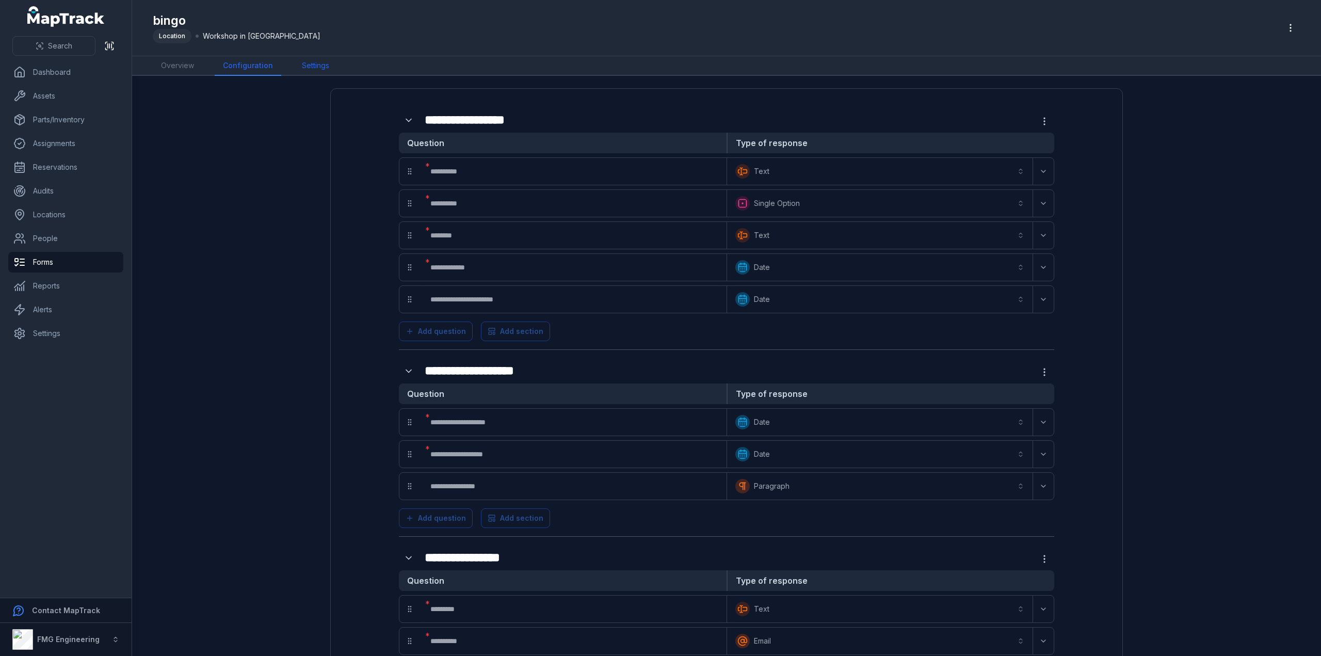
click at [313, 65] on link "Settings" at bounding box center [316, 66] width 44 height 20
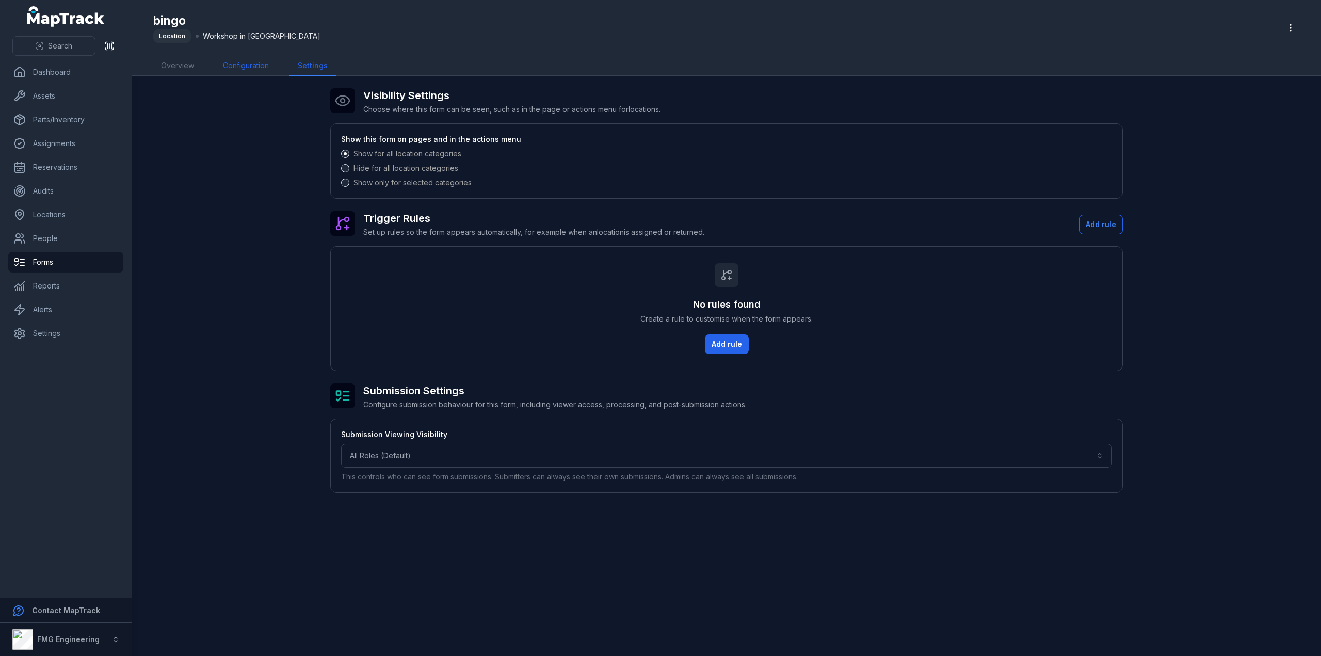
click at [219, 64] on link "Configuration" at bounding box center [246, 66] width 62 height 20
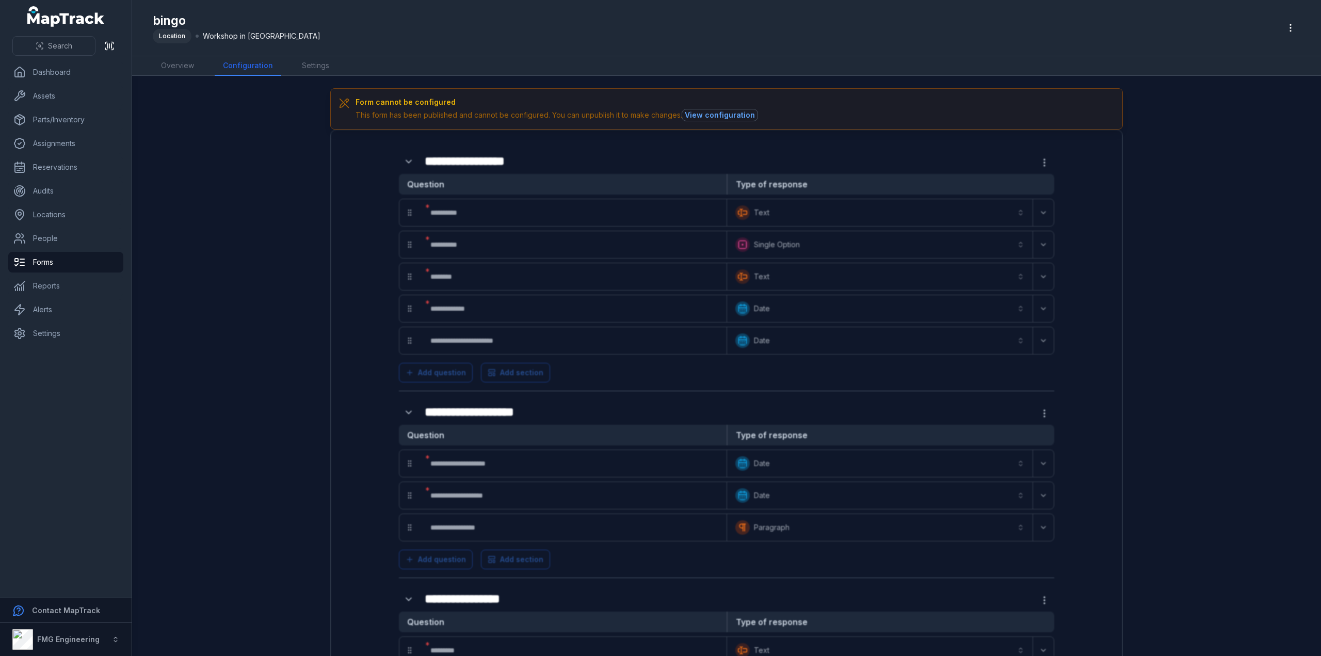
click at [702, 109] on button "View configuration" at bounding box center [719, 114] width 75 height 11
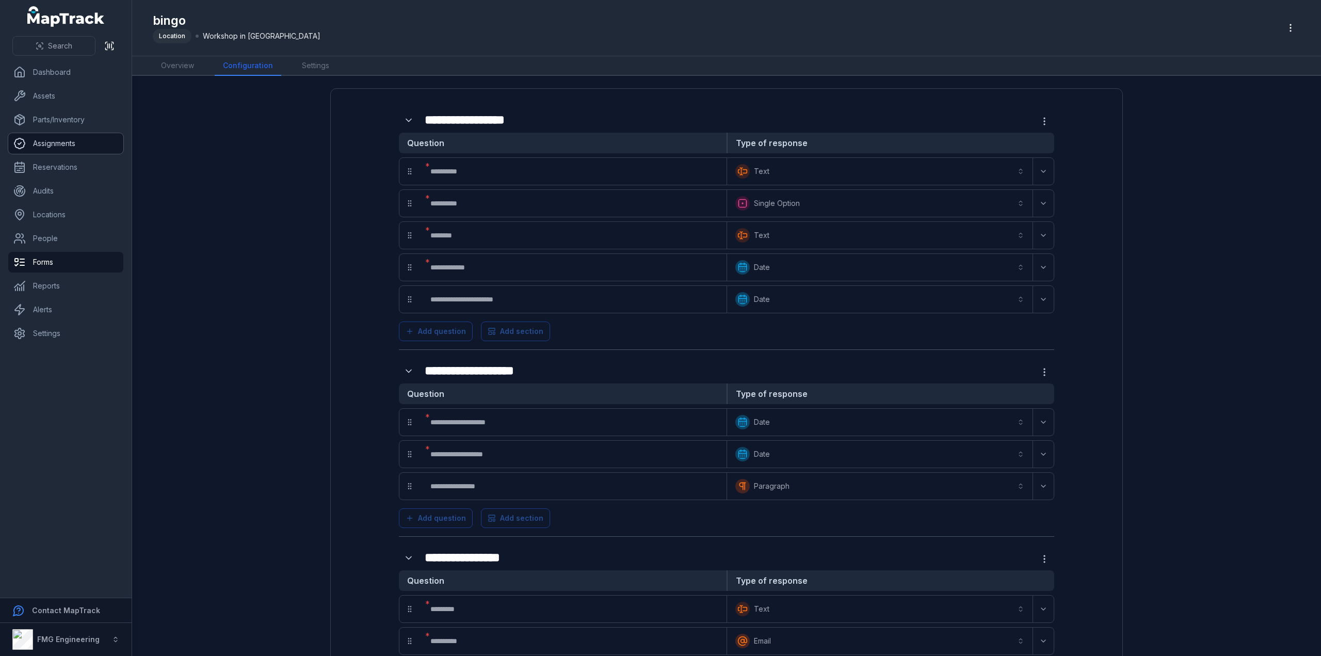
click at [54, 146] on link "Assignments" at bounding box center [65, 143] width 115 height 21
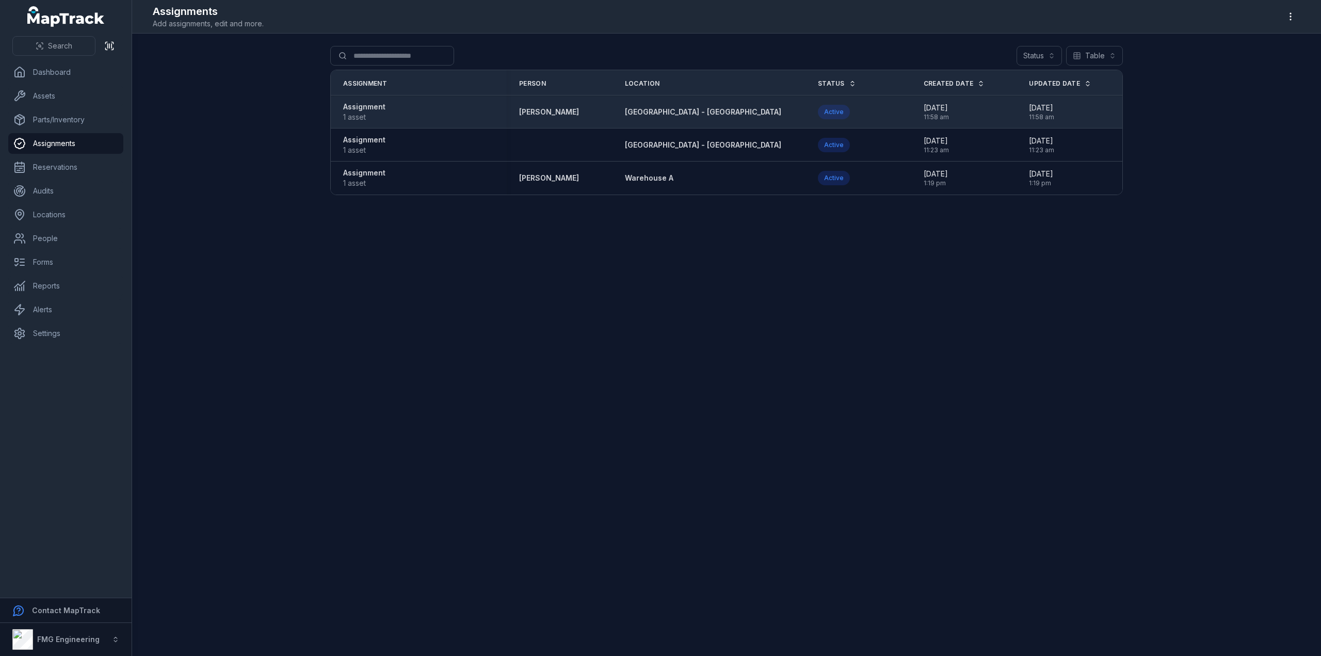
click at [470, 119] on div "Assignment 1 asset" at bounding box center [418, 112] width 151 height 21
click at [370, 109] on strong "Assignment" at bounding box center [364, 107] width 42 height 10
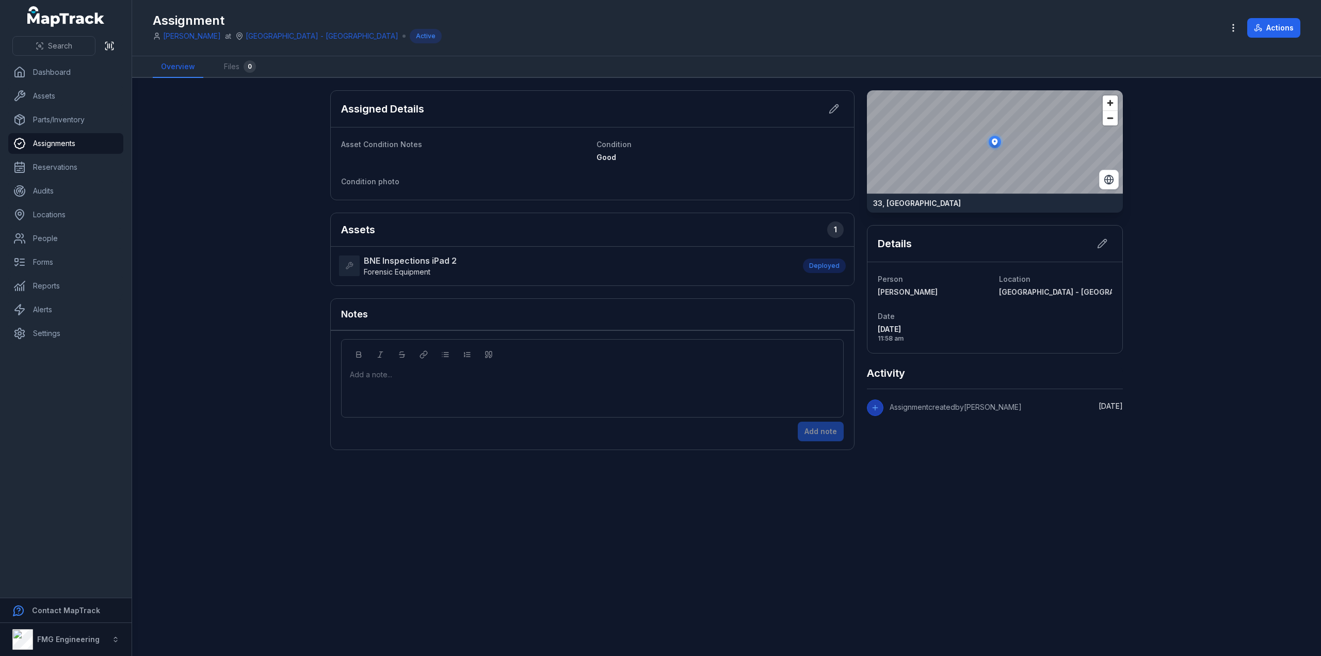
click at [416, 258] on strong "BNE Inspections iPad 2" at bounding box center [410, 260] width 93 height 12
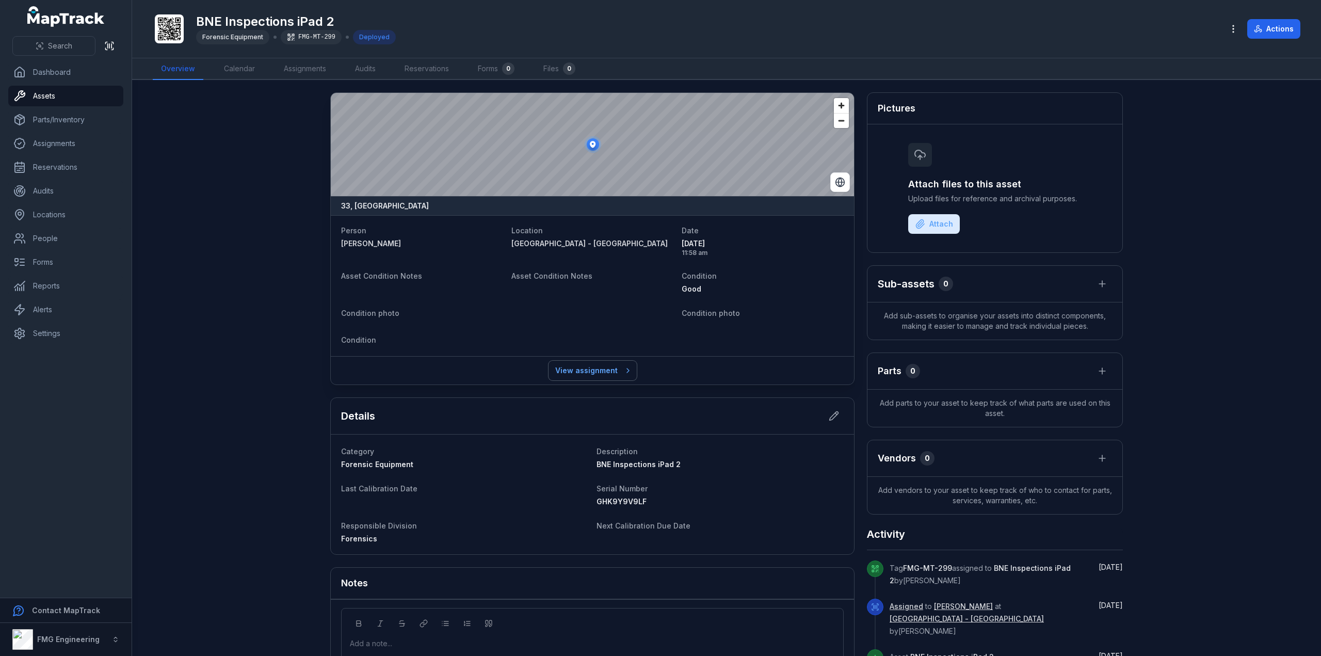
click at [585, 370] on link "View assignment" at bounding box center [592, 371] width 88 height 20
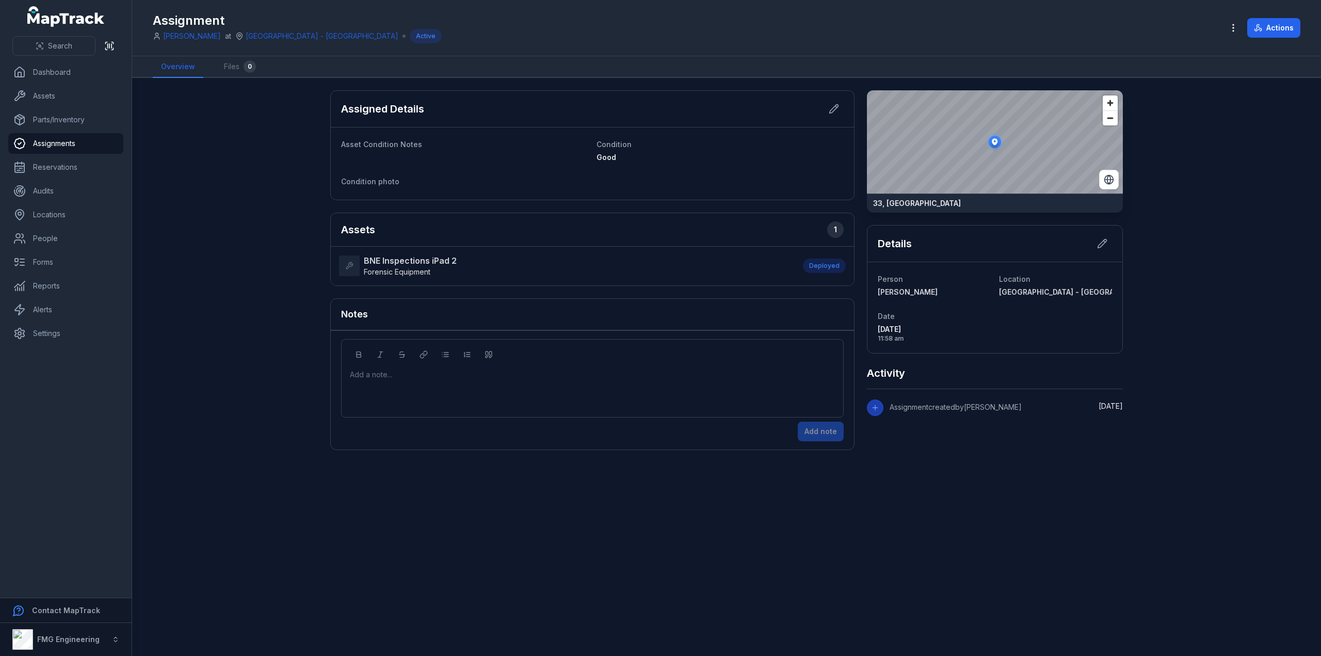
click at [538, 273] on link "BNE Inspections iPad 2 Forensic Equipment" at bounding box center [566, 265] width 454 height 23
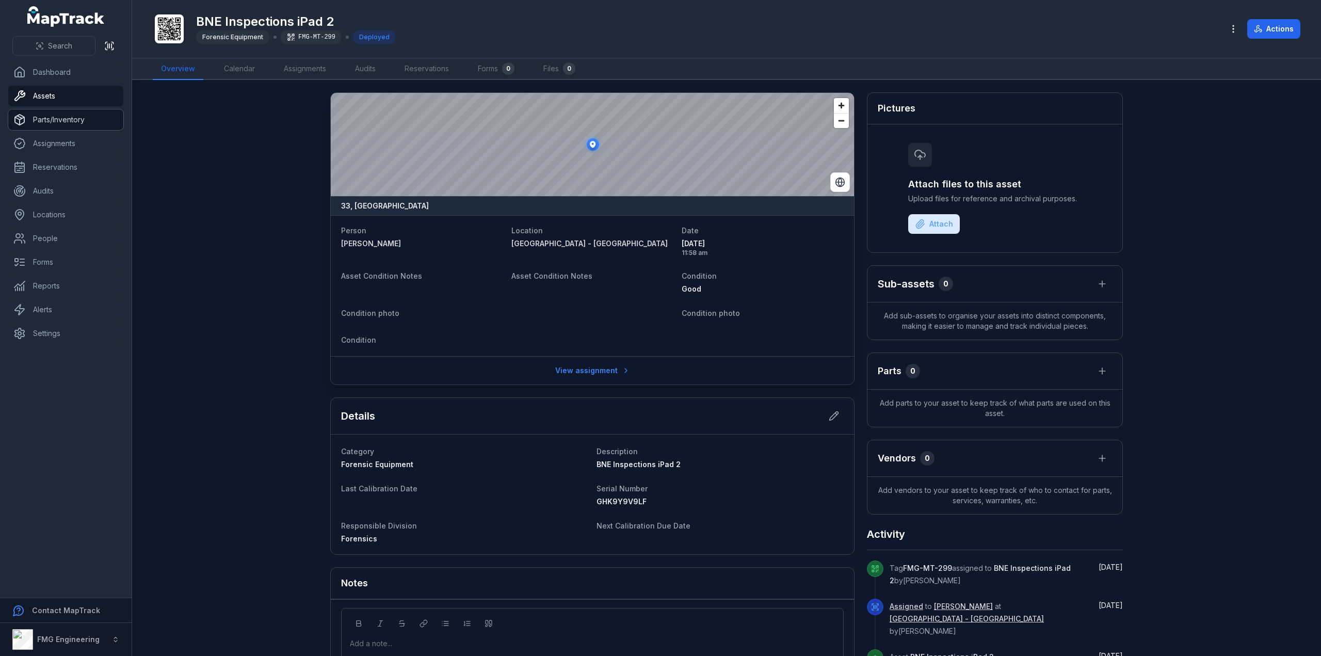
click at [78, 116] on link "Parts/Inventory" at bounding box center [65, 119] width 115 height 21
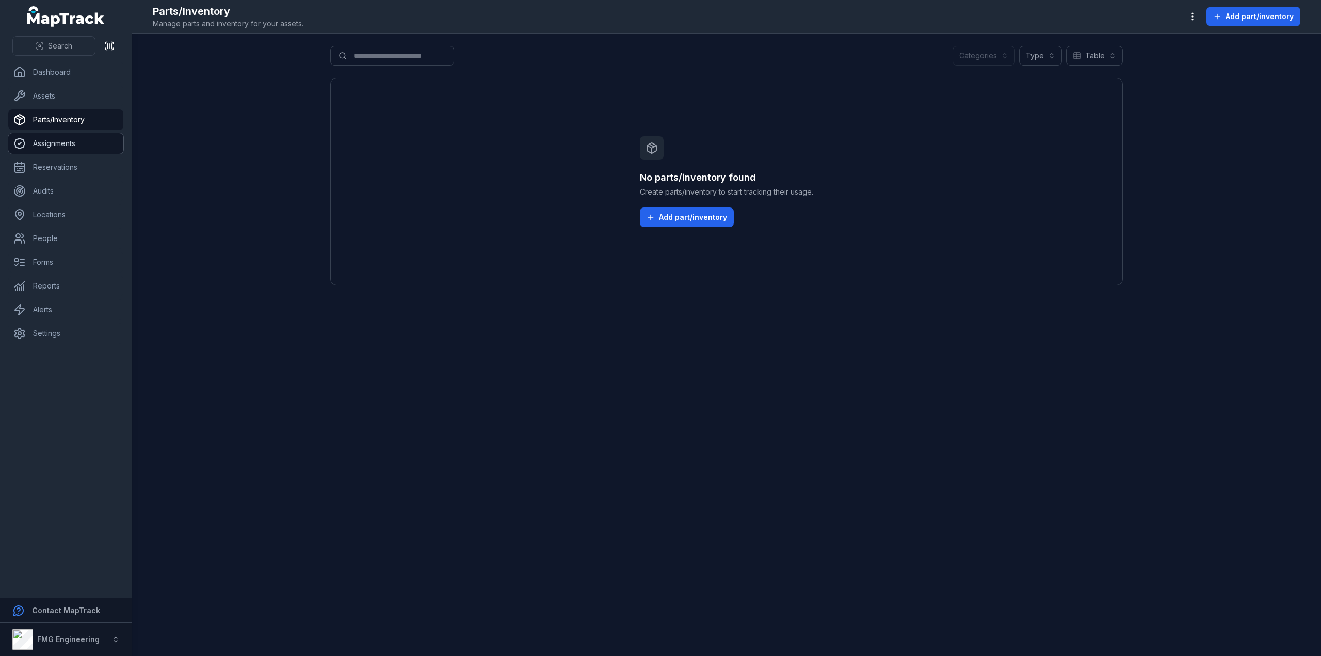
click at [68, 141] on link "Assignments" at bounding box center [65, 143] width 115 height 21
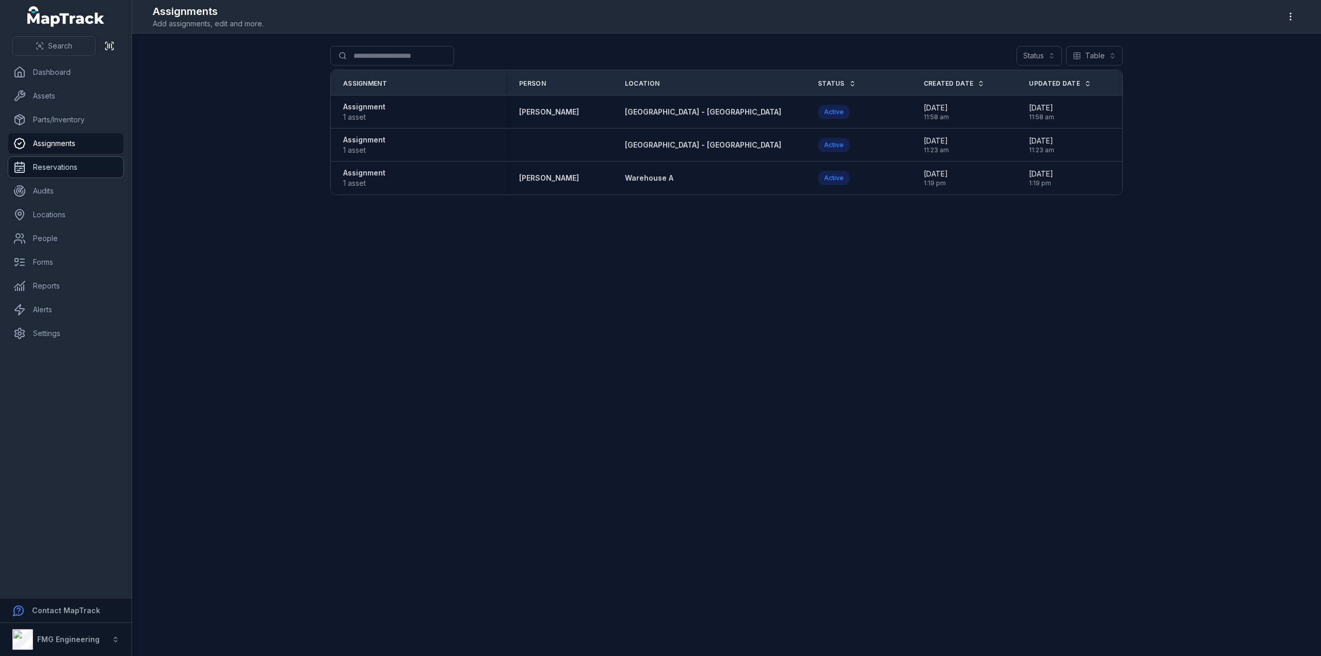
click at [62, 168] on link "Reservations" at bounding box center [65, 167] width 115 height 21
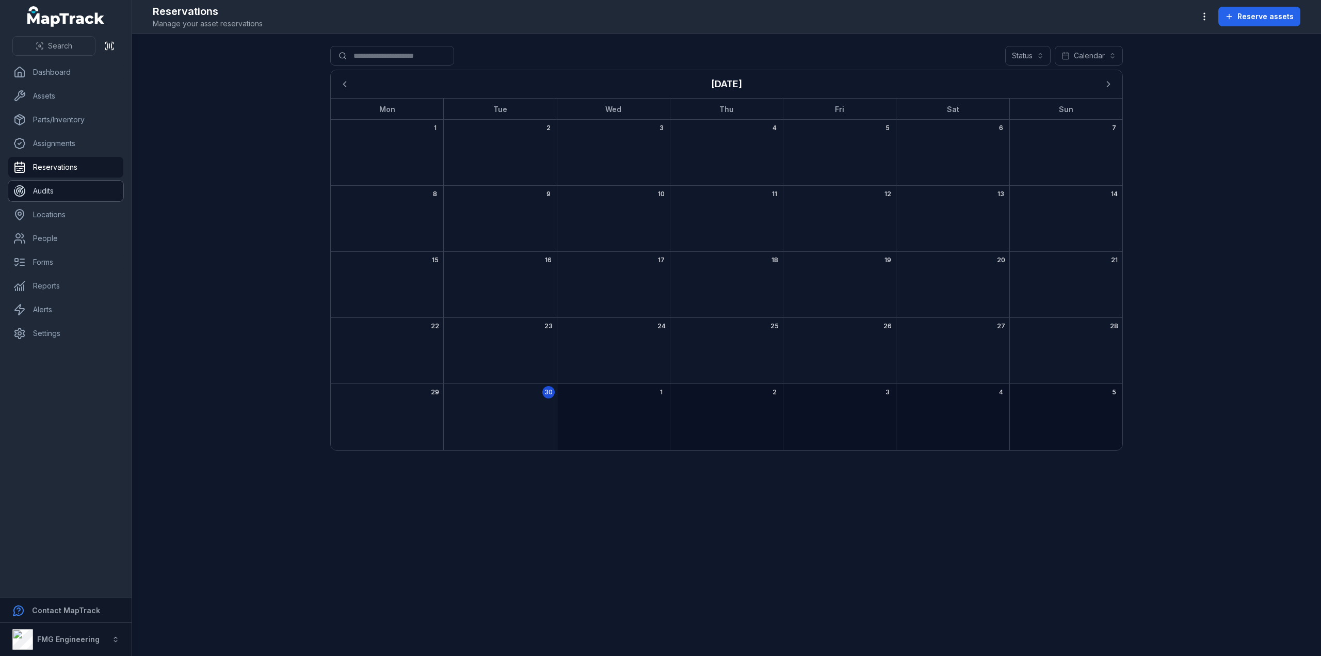
click at [53, 195] on link "Audits" at bounding box center [65, 191] width 115 height 21
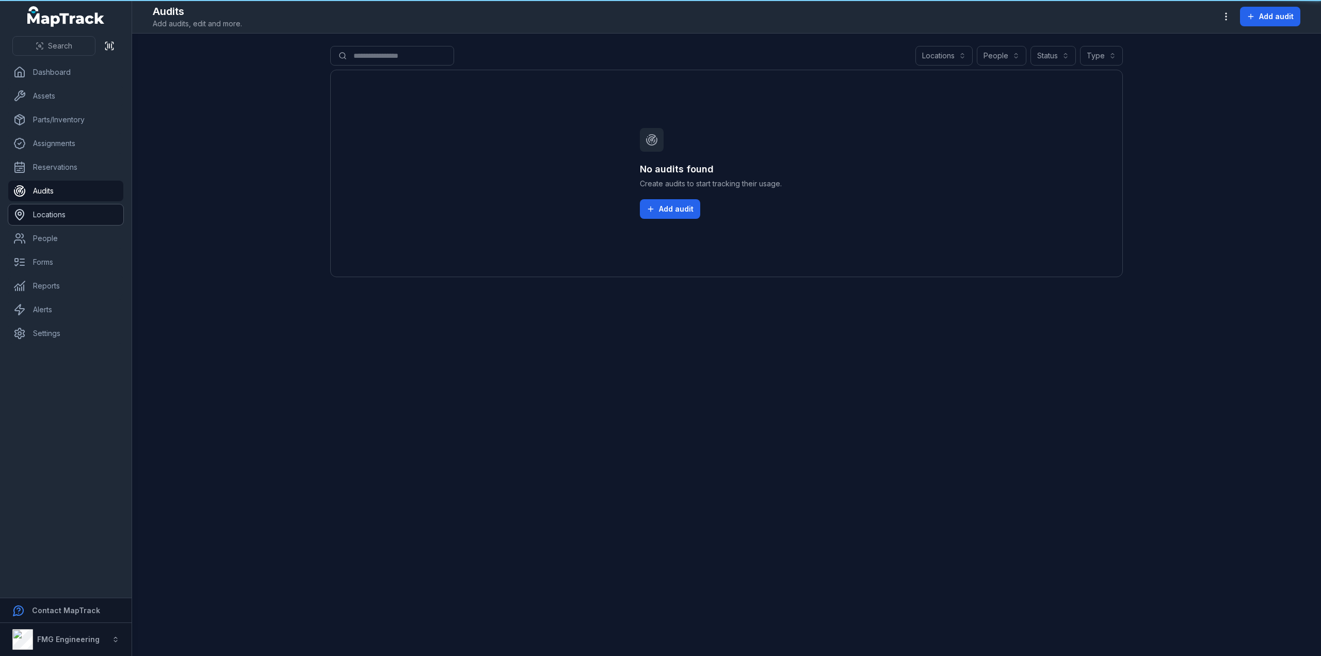
click at [50, 209] on link "Locations" at bounding box center [65, 214] width 115 height 21
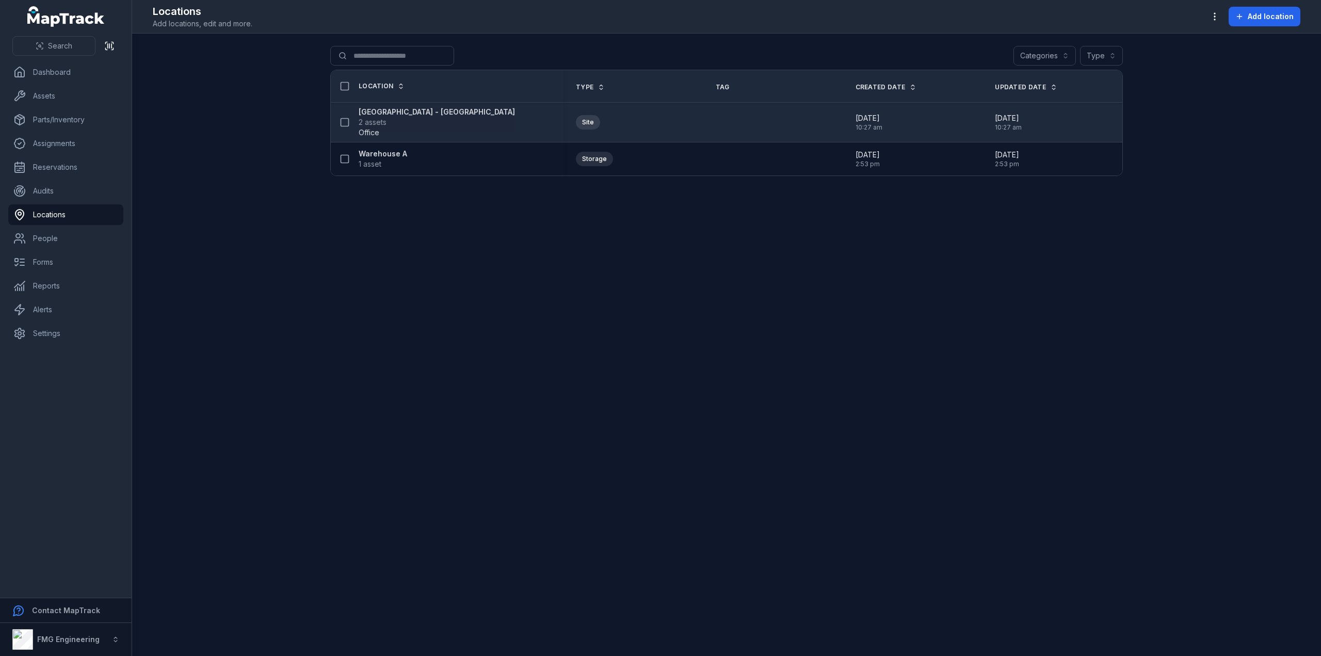
click at [400, 109] on strong "[GEOGRAPHIC_DATA] - [GEOGRAPHIC_DATA]" at bounding box center [437, 112] width 156 height 10
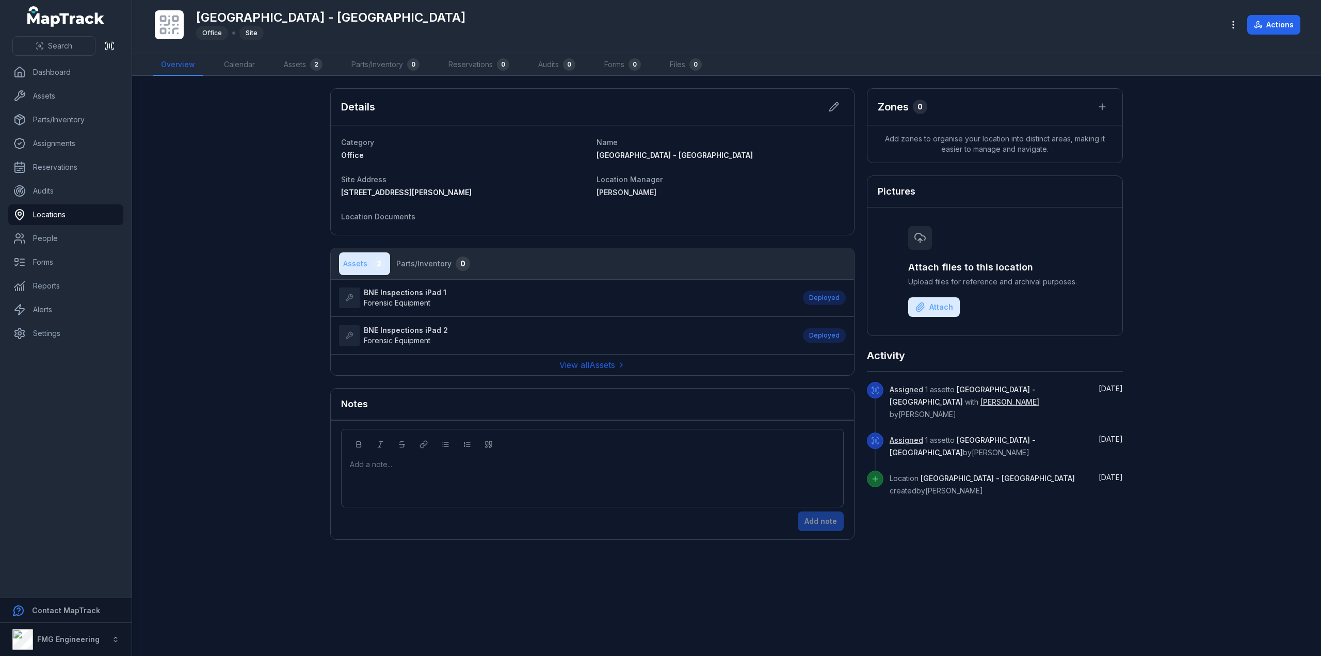
click at [567, 291] on link "BNE Inspections iPad 1 Forensic Equipment" at bounding box center [566, 297] width 454 height 21
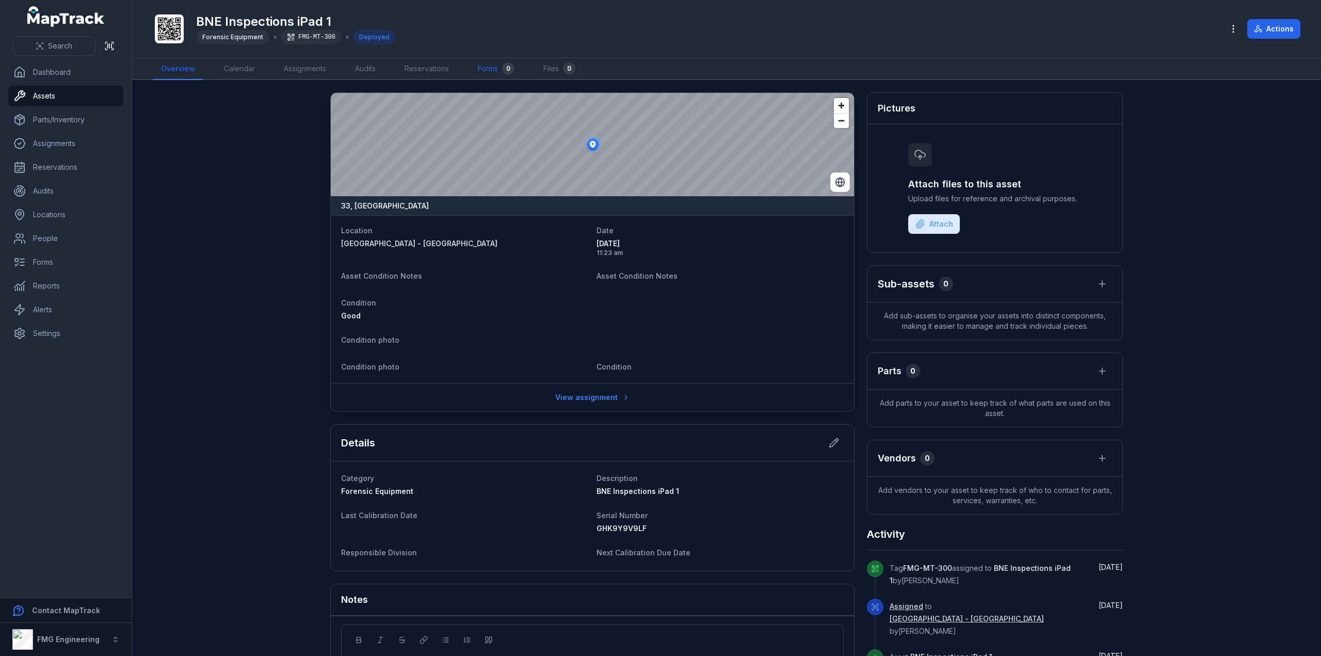
click at [486, 69] on link "Forms 0" at bounding box center [496, 69] width 53 height 22
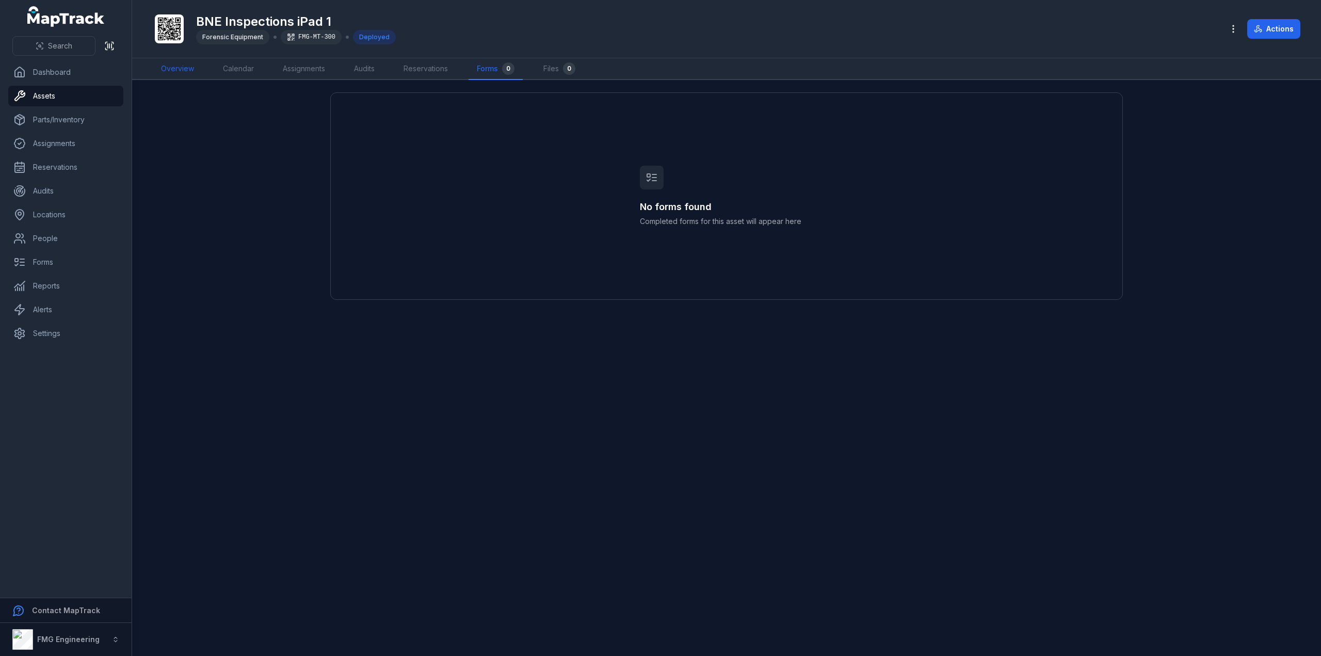
click at [186, 70] on link "Overview" at bounding box center [178, 69] width 50 height 22
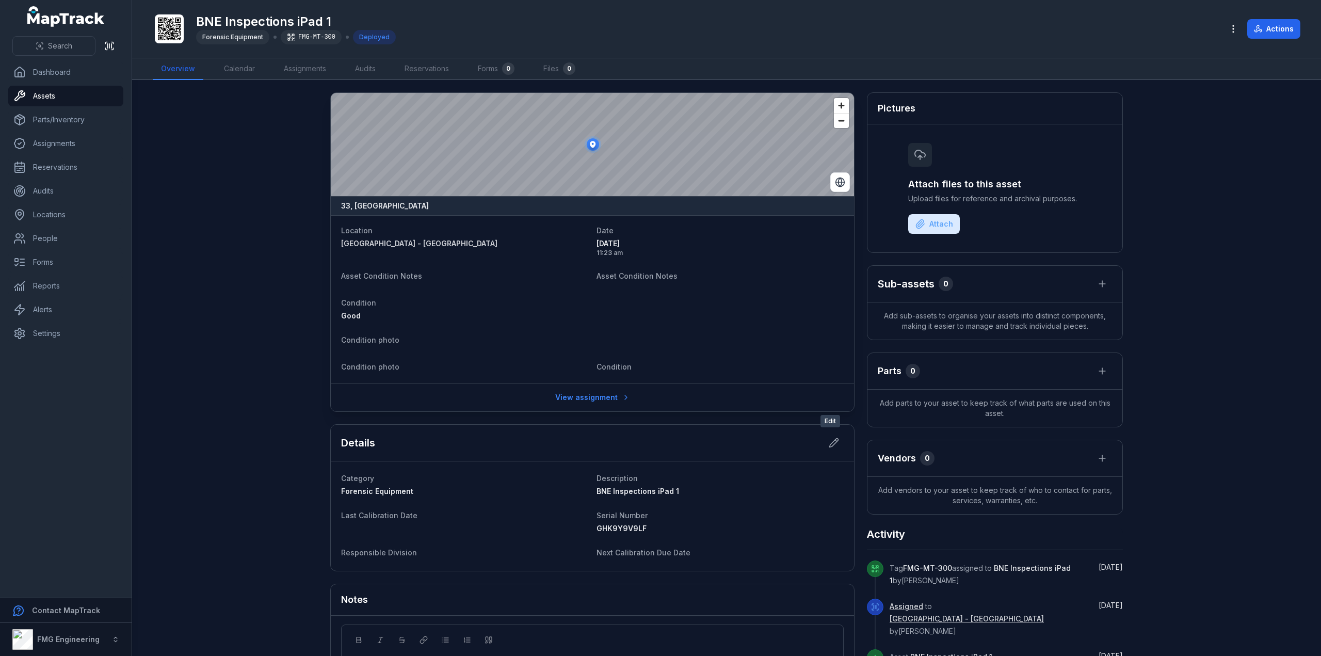
click at [838, 447] on div at bounding box center [834, 443] width 20 height 20
click at [837, 442] on button at bounding box center [834, 443] width 20 height 20
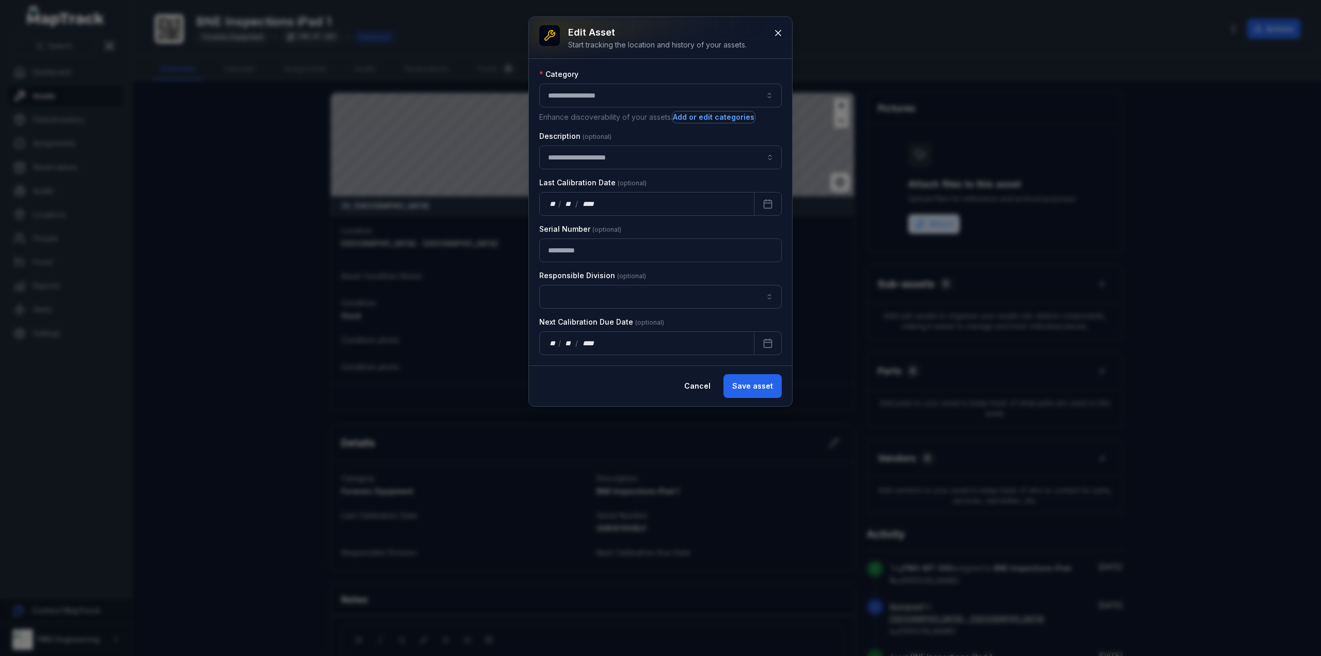
click at [710, 118] on button "Add or edit categories" at bounding box center [713, 116] width 83 height 11
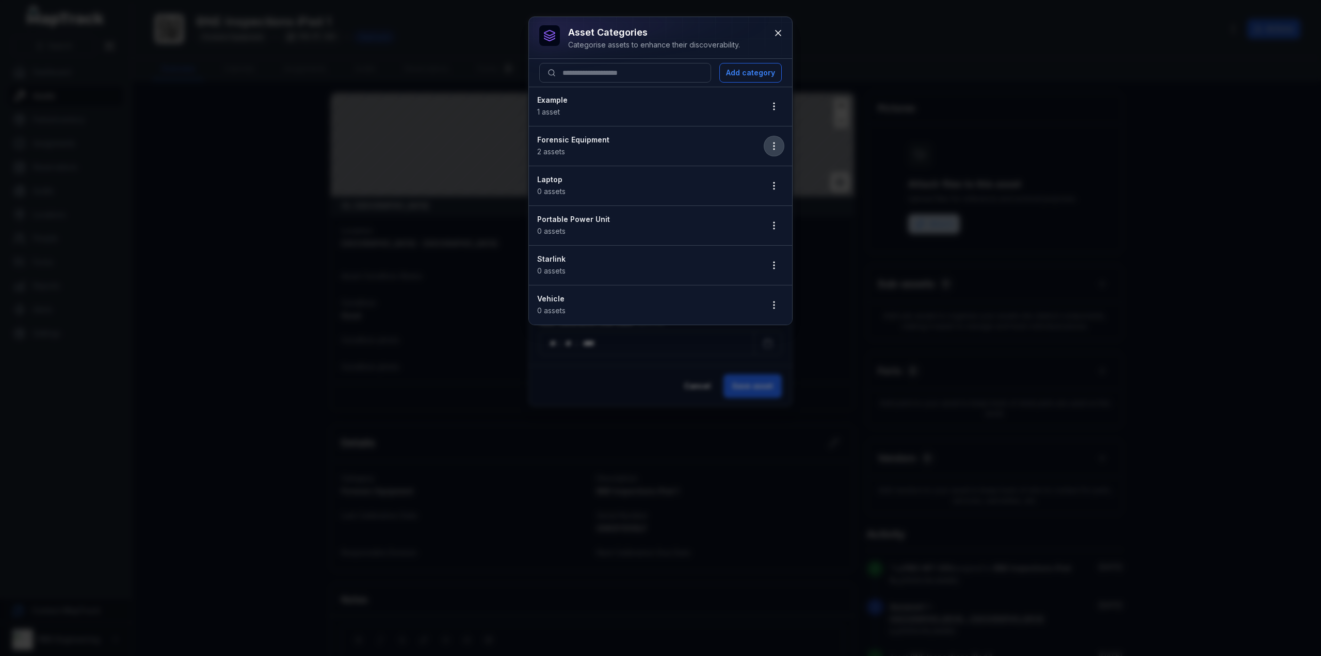
click at [780, 148] on button "button" at bounding box center [774, 146] width 20 height 20
click at [746, 168] on div "Edit" at bounding box center [722, 172] width 115 height 19
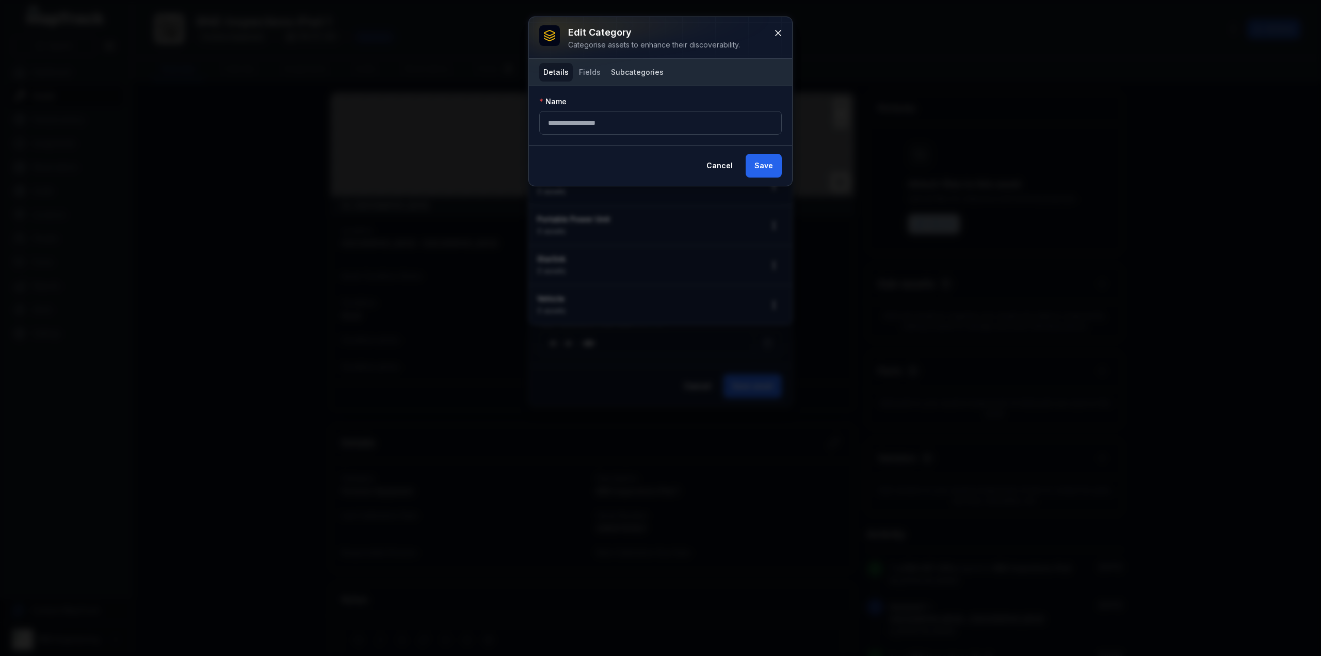
click at [640, 68] on button "Subcategories" at bounding box center [637, 72] width 61 height 19
click at [594, 69] on button "Fields" at bounding box center [590, 72] width 30 height 19
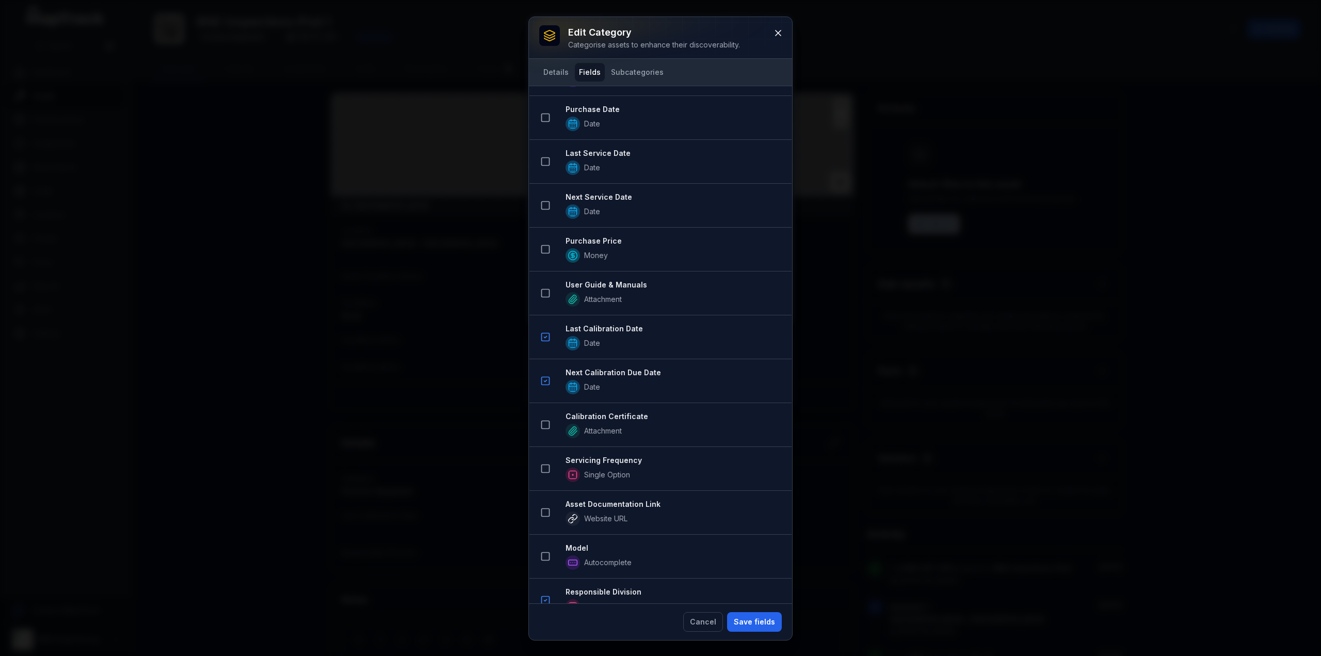
scroll to position [347, 0]
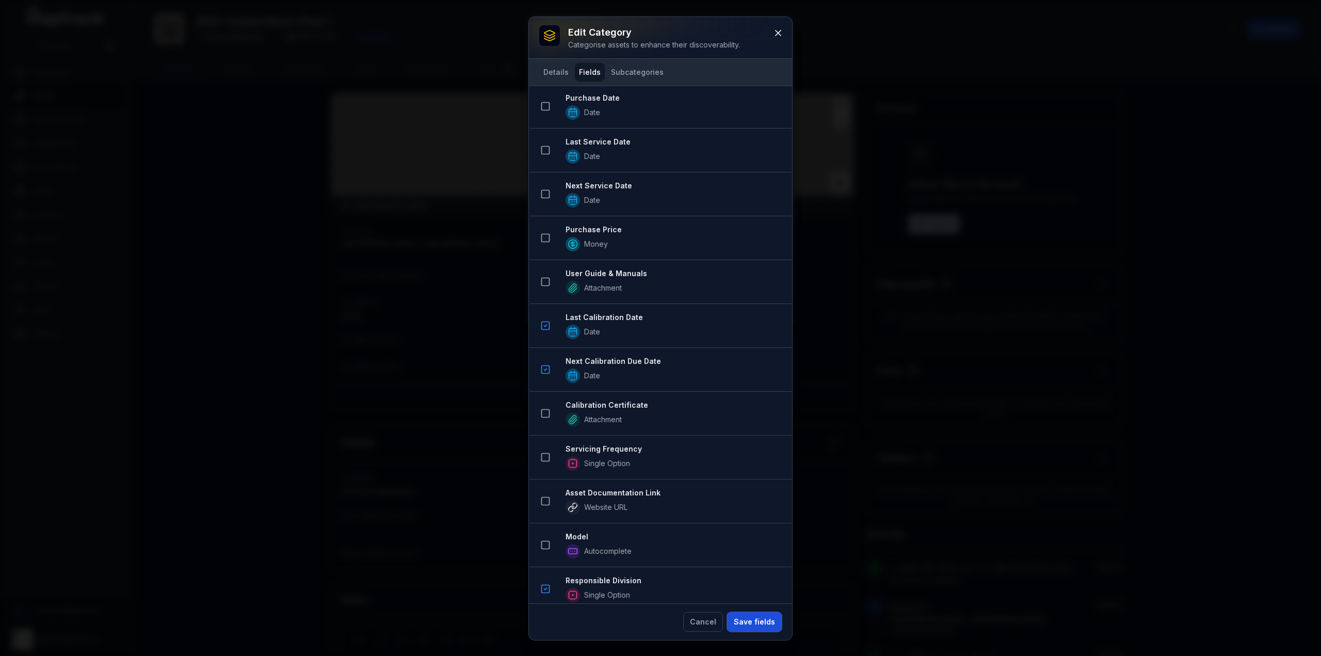
click at [762, 621] on button "Save fields" at bounding box center [754, 622] width 55 height 20
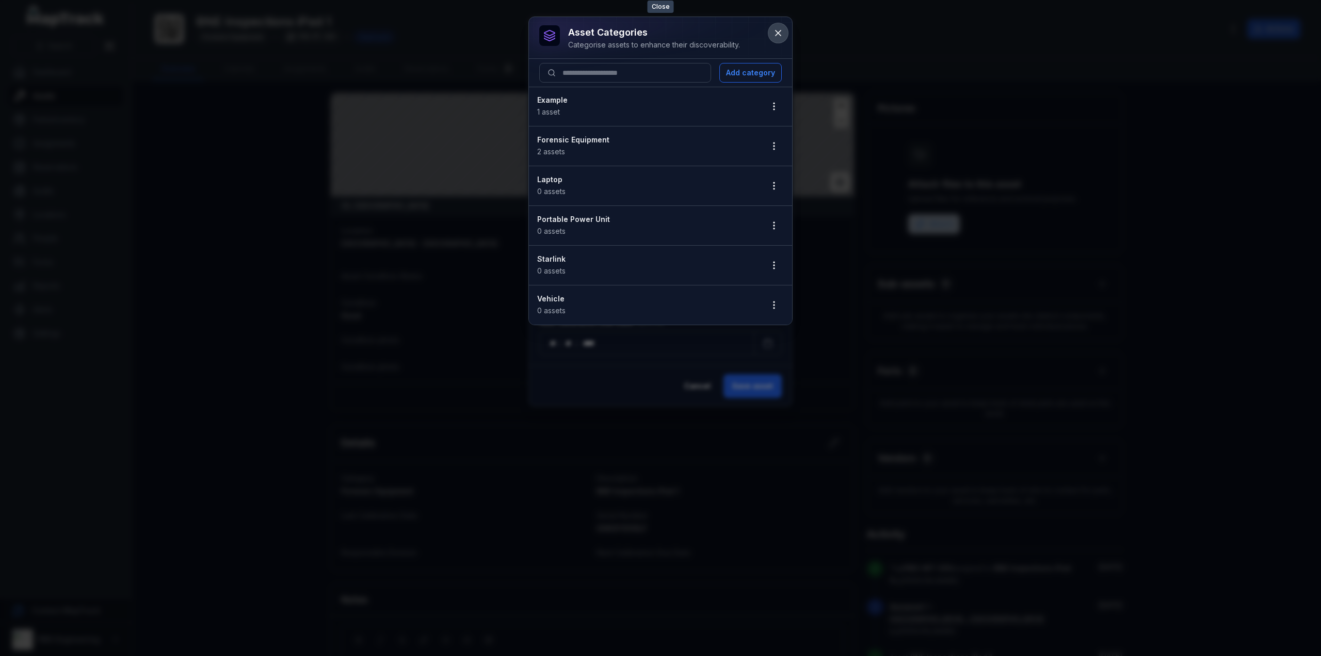
click at [774, 32] on icon at bounding box center [778, 33] width 10 height 10
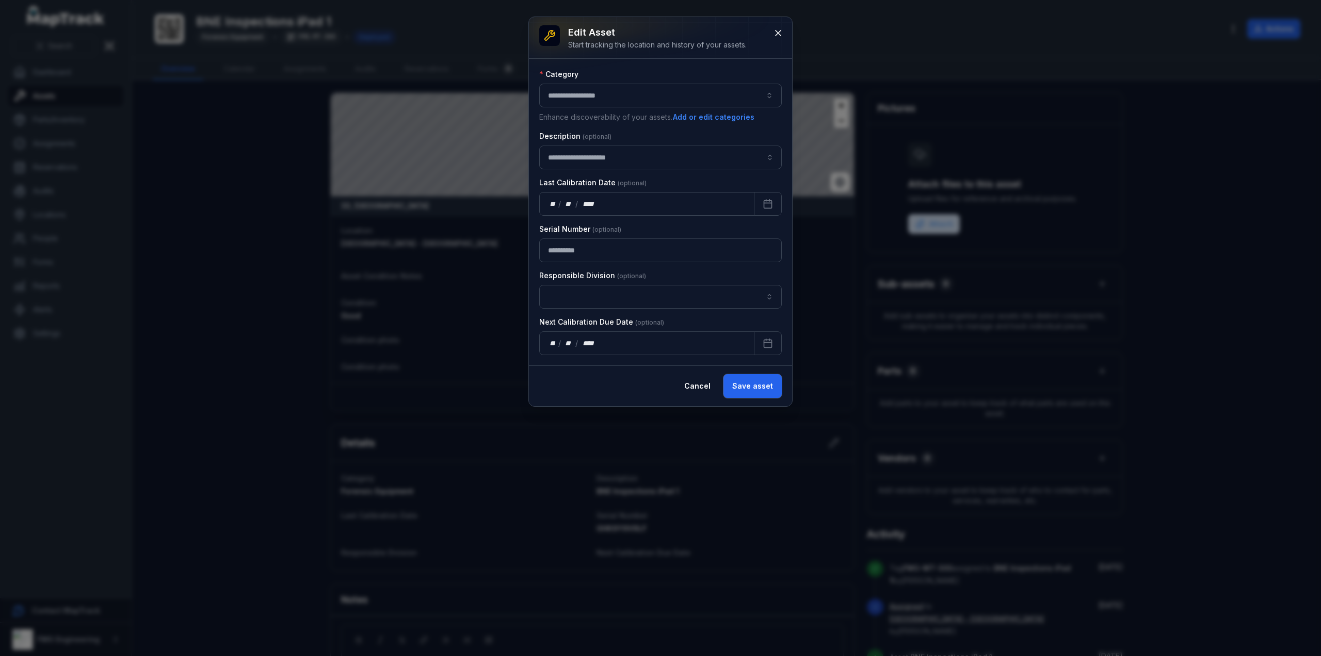
drag, startPoint x: 754, startPoint y: 381, endPoint x: 685, endPoint y: 282, distance: 120.8
click at [685, 282] on div "**********" at bounding box center [660, 211] width 263 height 389
click at [672, 295] on button "button" at bounding box center [660, 297] width 242 height 24
click at [594, 328] on div "Forensics" at bounding box center [661, 322] width 238 height 19
click at [782, 386] on div "Cancel Save asset" at bounding box center [660, 385] width 263 height 41
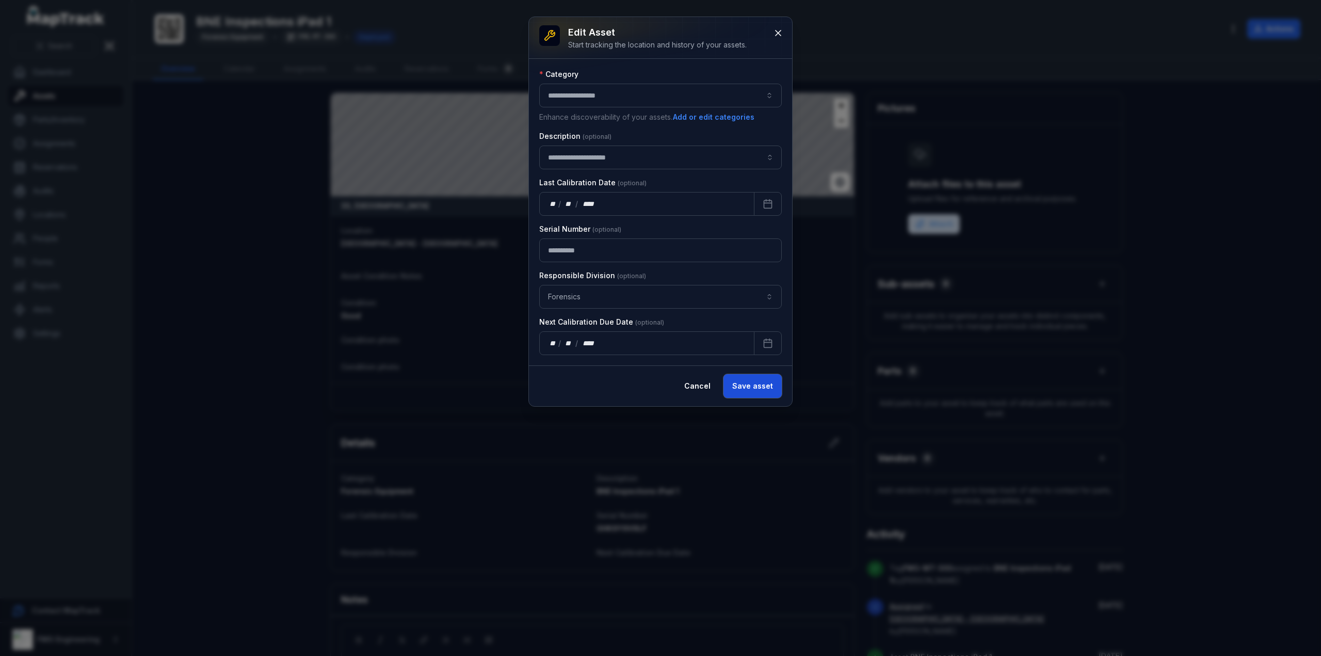
click at [779, 385] on button "Save asset" at bounding box center [752, 386] width 58 height 24
